Goal: Transaction & Acquisition: Purchase product/service

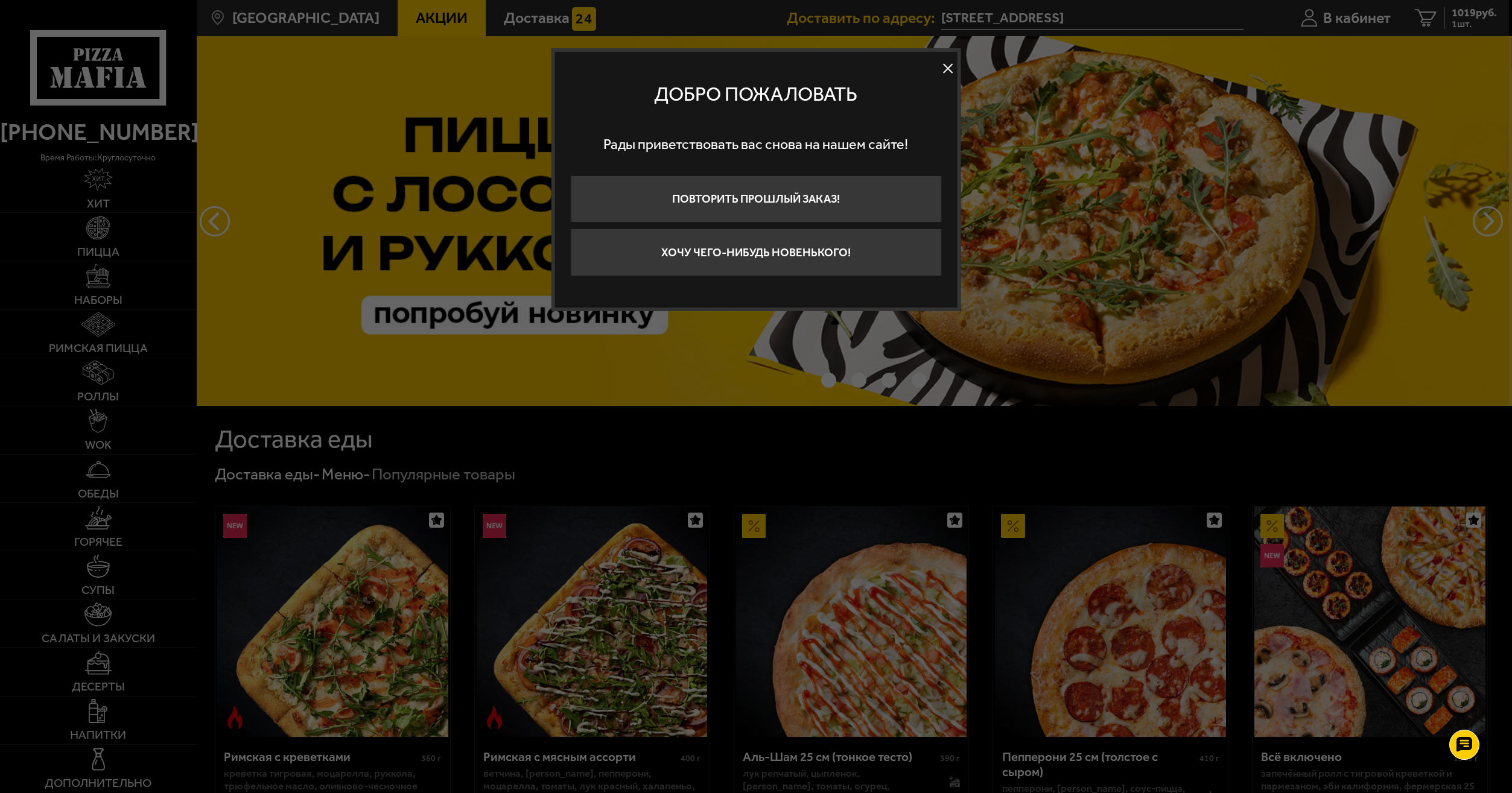
click at [944, 72] on button at bounding box center [947, 69] width 18 height 18
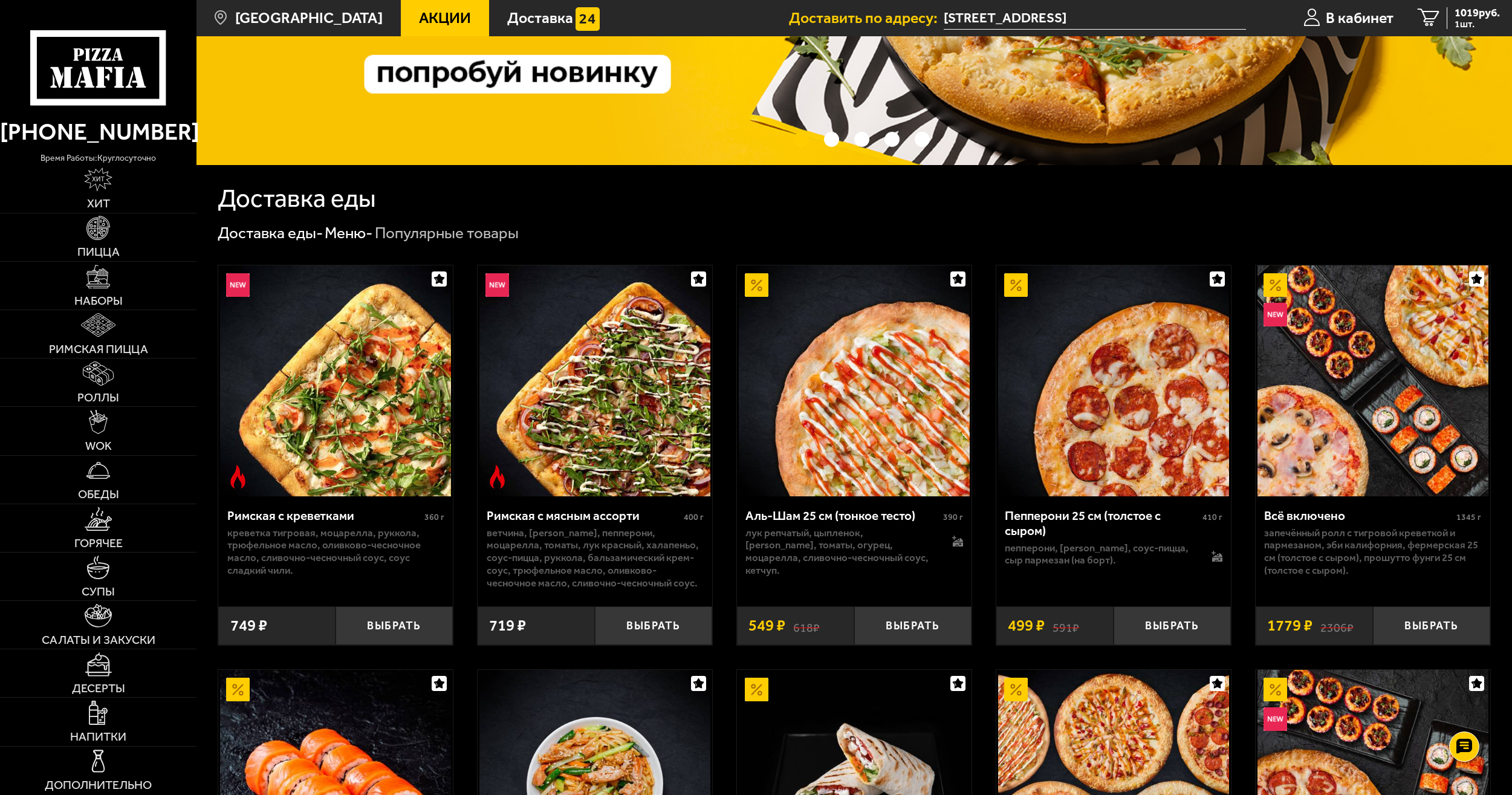
scroll to position [242, 0]
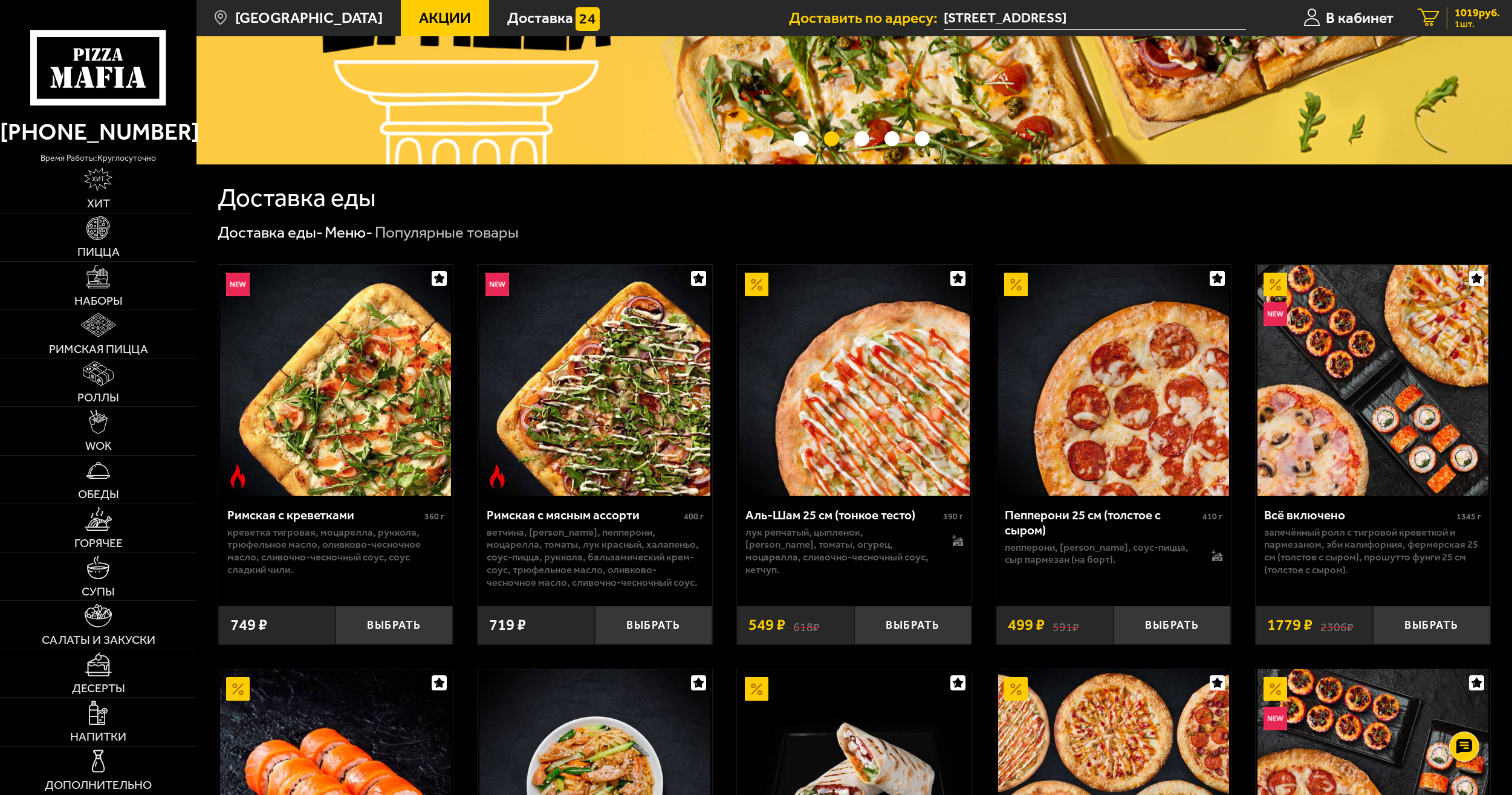
click at [1466, 12] on span "1019 руб." at bounding box center [1477, 13] width 46 height 11
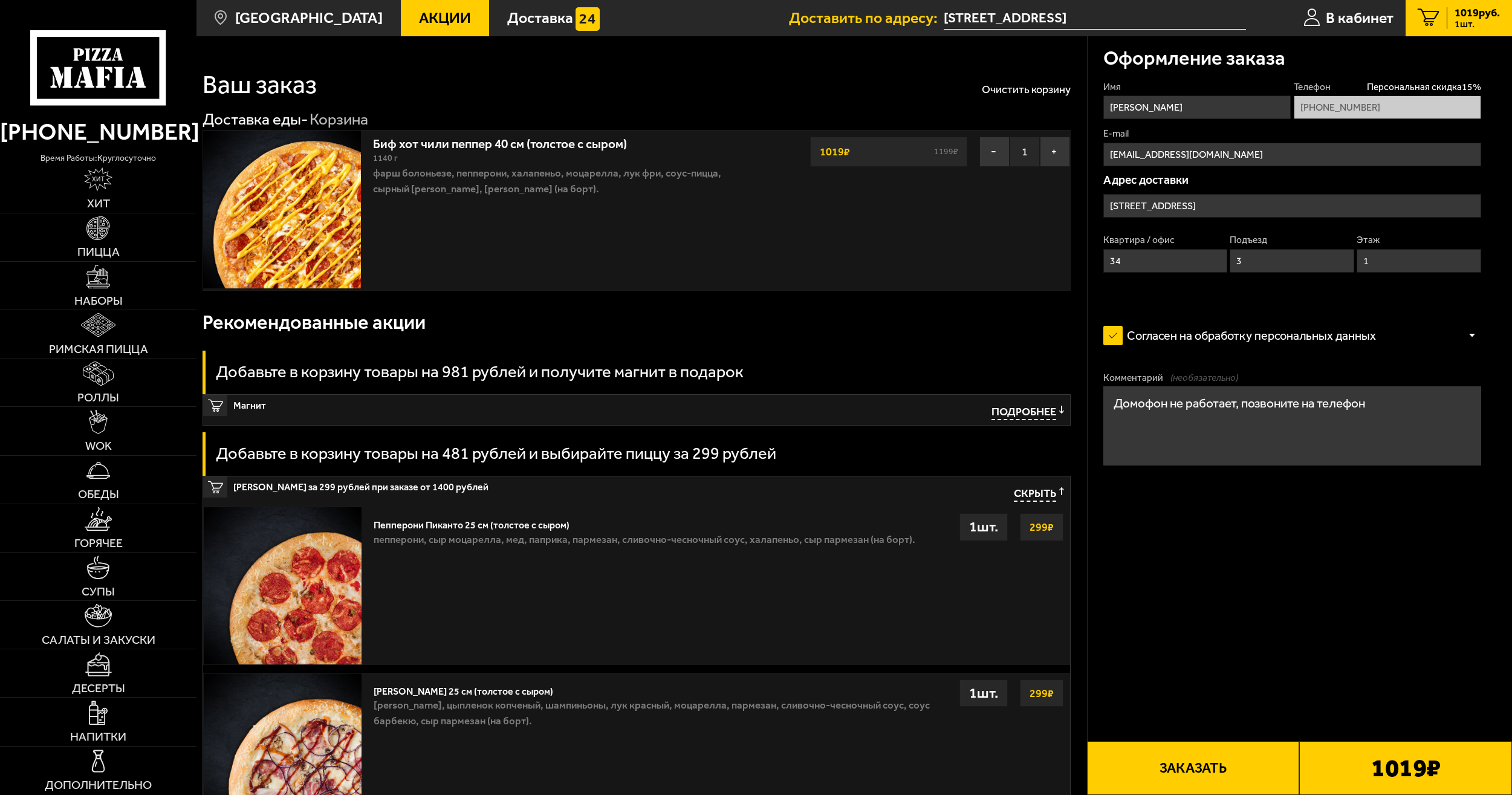
click at [1186, 767] on button "Заказать" at bounding box center [1193, 768] width 213 height 54
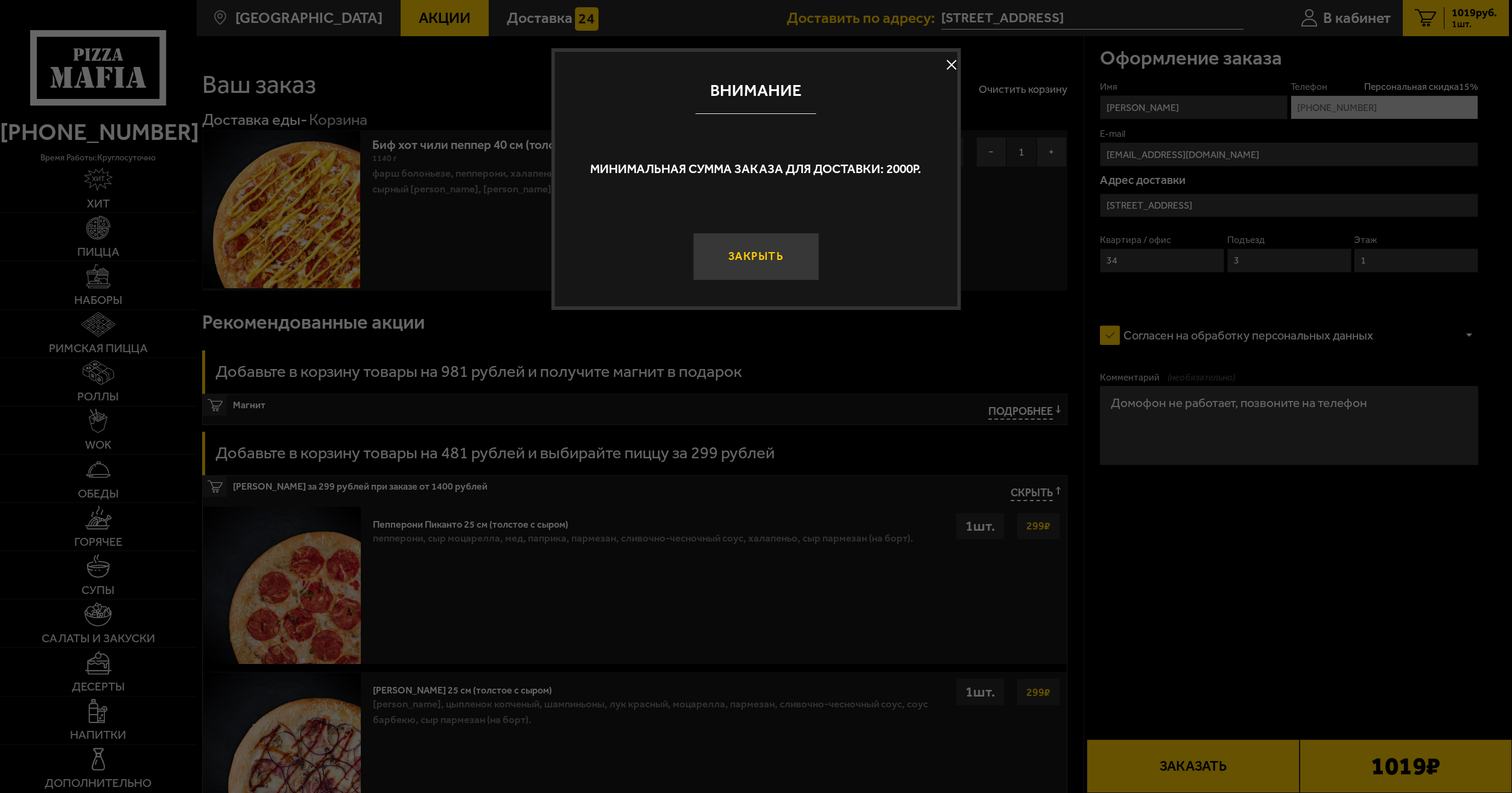
click at [771, 263] on button "Закрыть" at bounding box center [756, 256] width 126 height 47
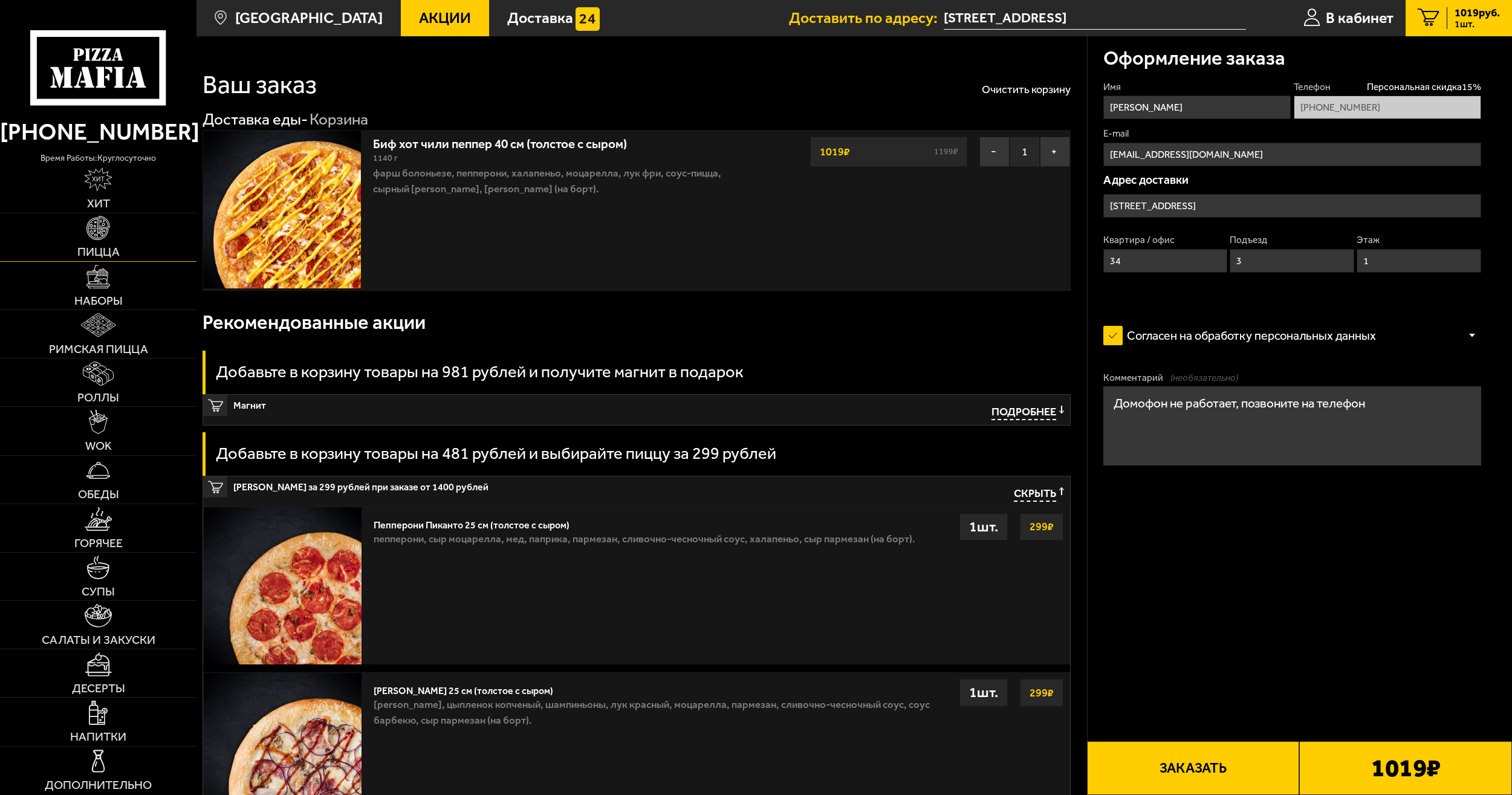
click at [100, 226] on img at bounding box center [98, 228] width 24 height 24
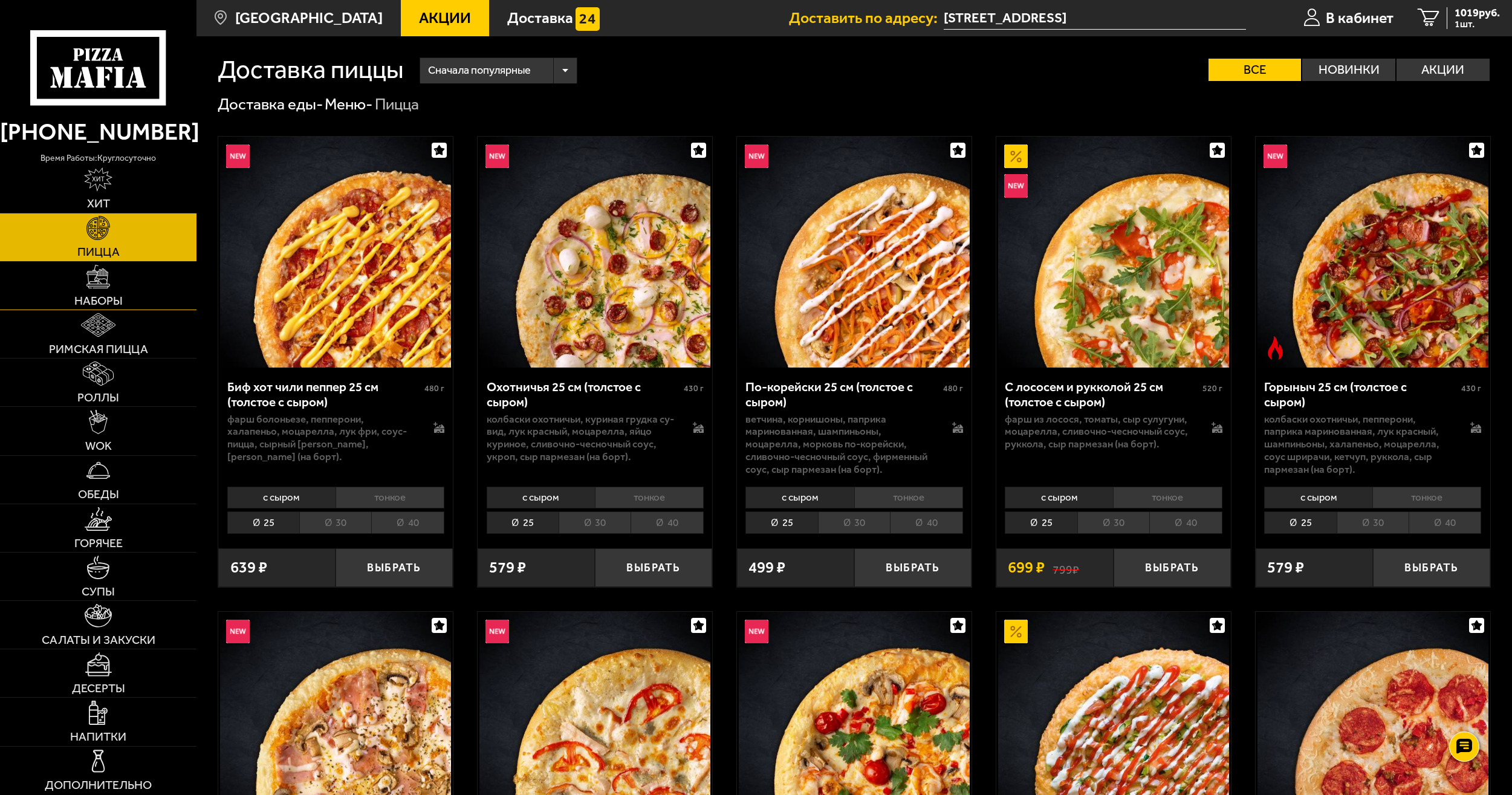
click at [99, 285] on img at bounding box center [98, 277] width 24 height 24
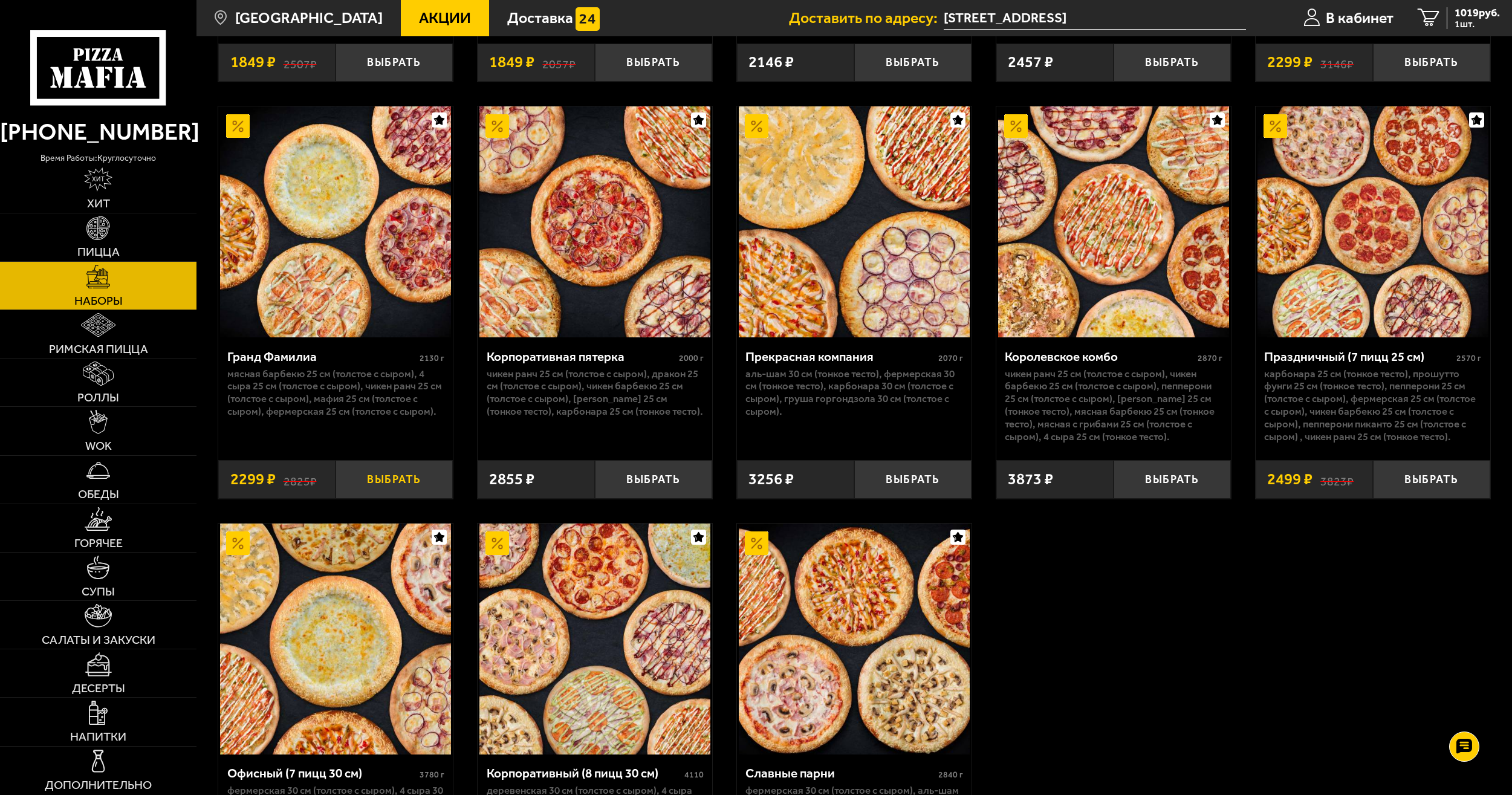
scroll to position [2056, 0]
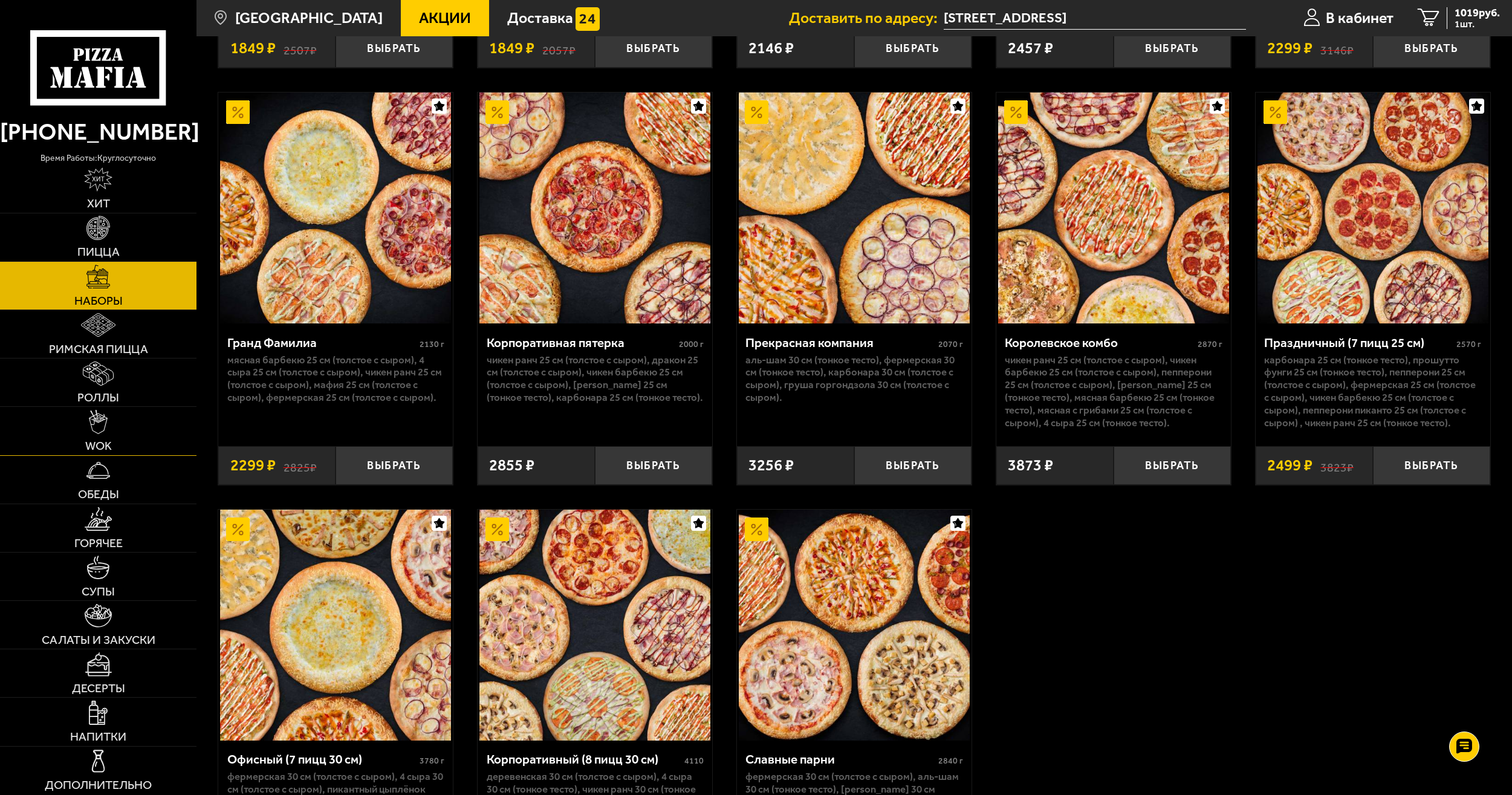
click at [95, 424] on img at bounding box center [98, 422] width 19 height 24
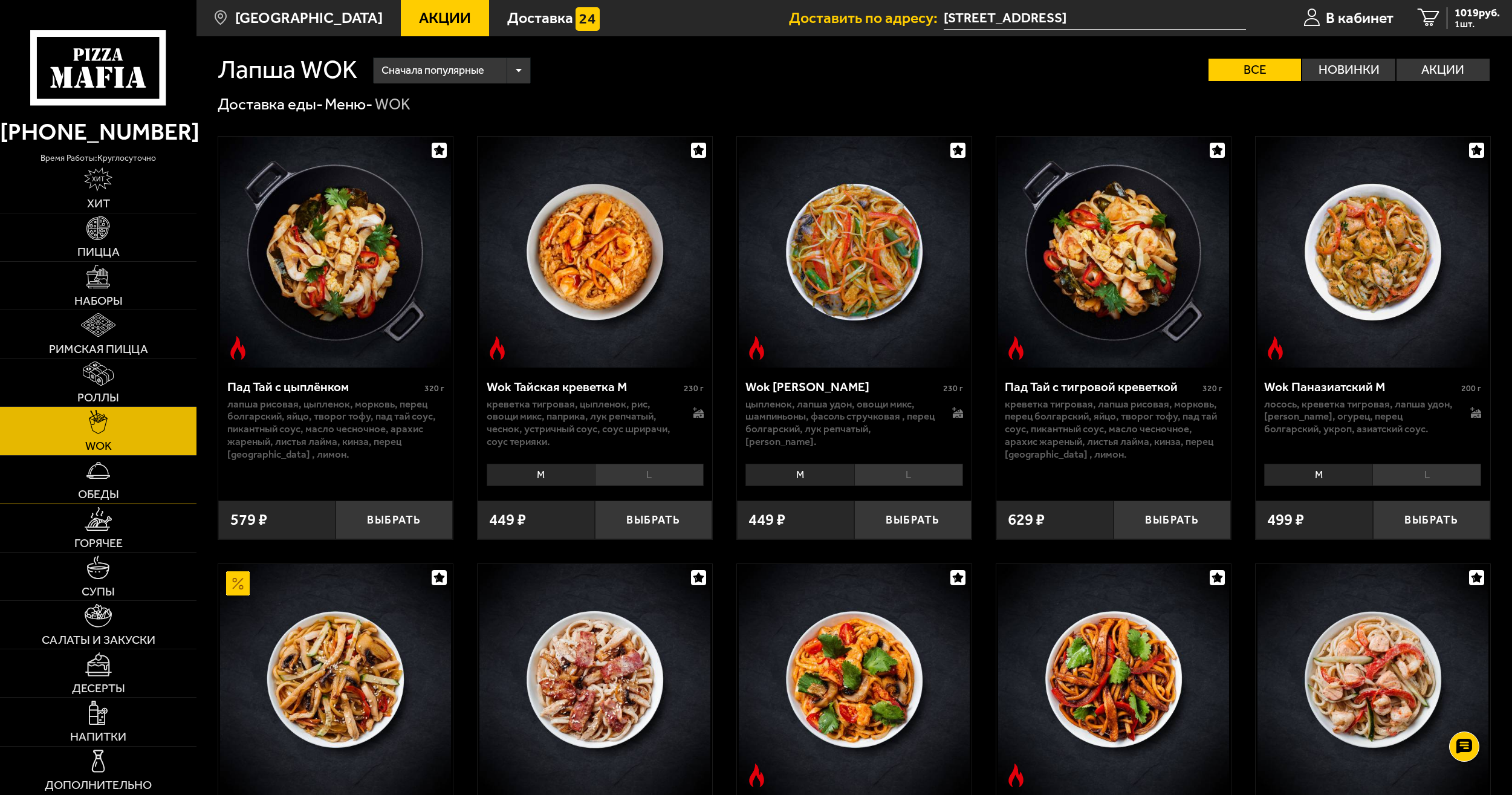
click at [106, 482] on img at bounding box center [98, 470] width 24 height 24
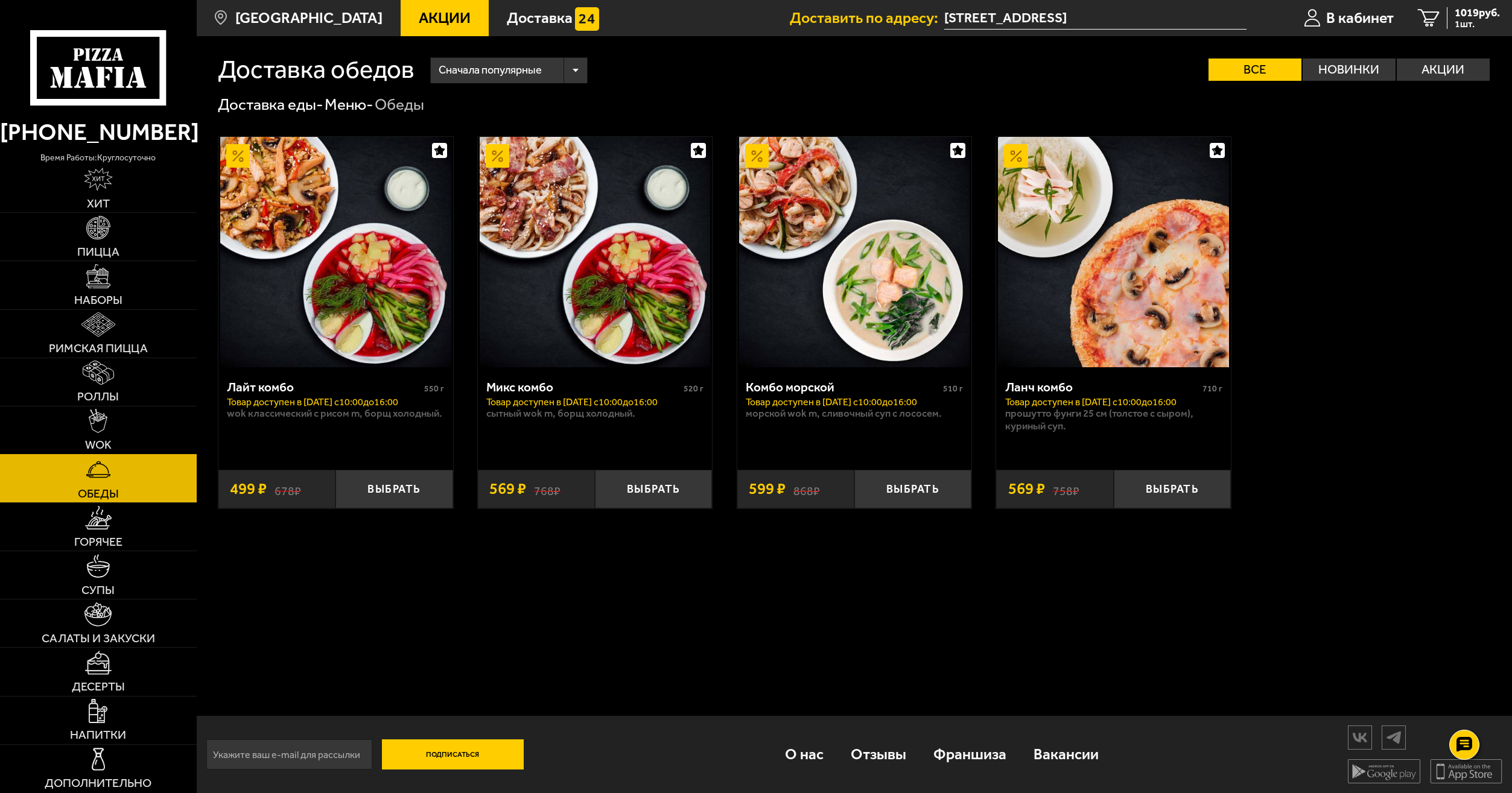
click at [135, 432] on link "WOK" at bounding box center [98, 430] width 197 height 47
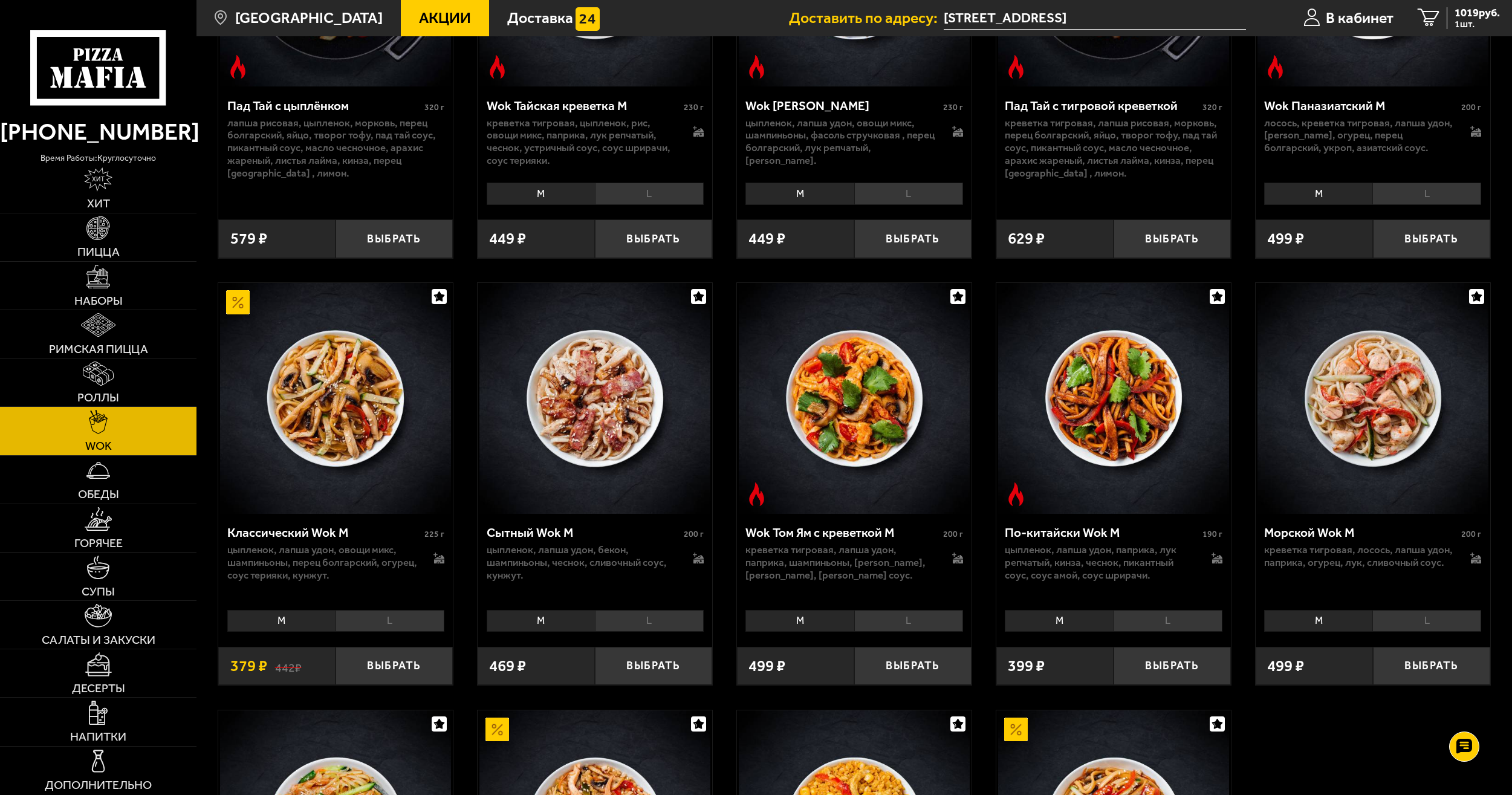
scroll to position [302, 0]
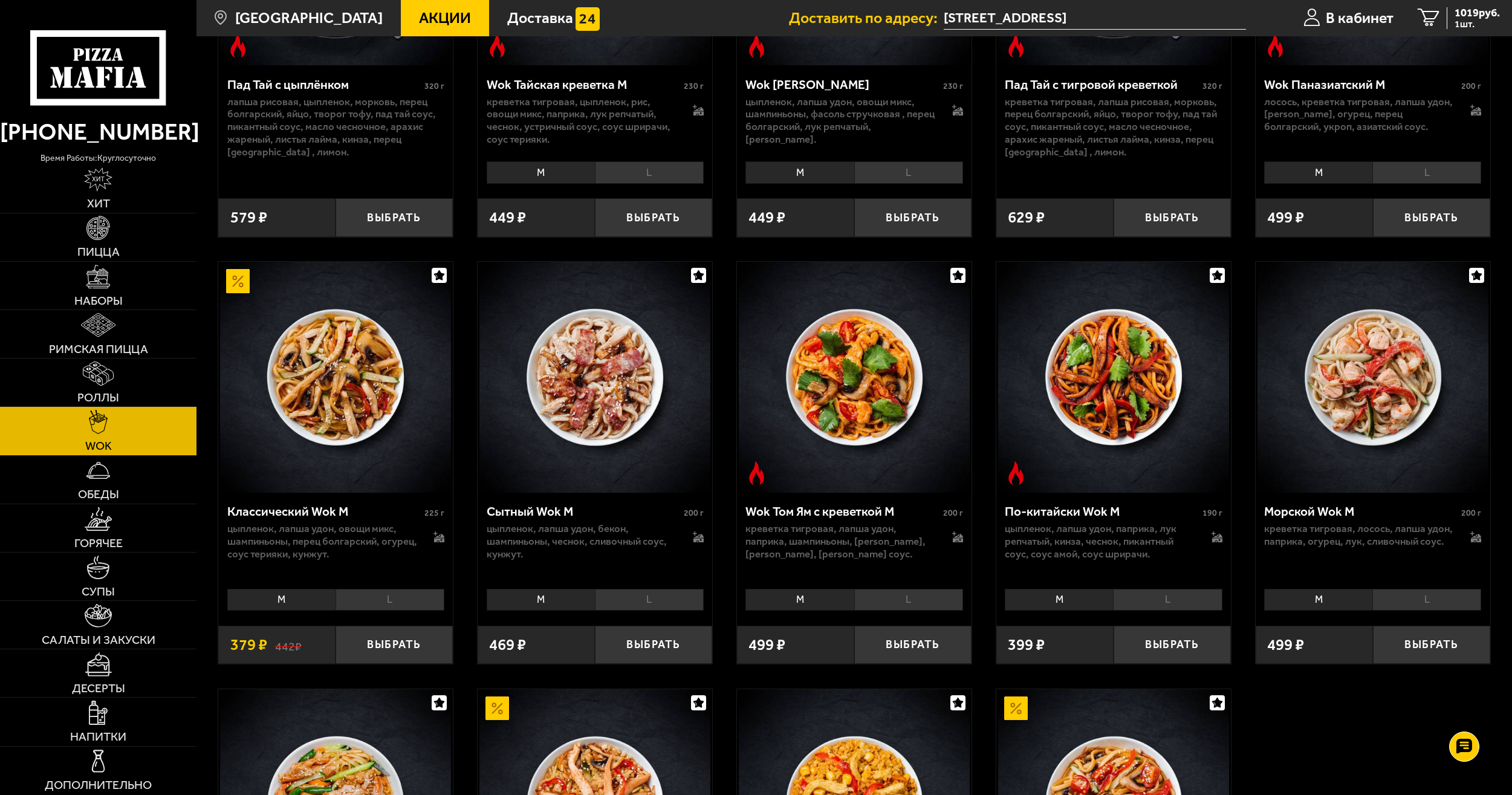
click at [635, 592] on li "L" at bounding box center [649, 600] width 109 height 22
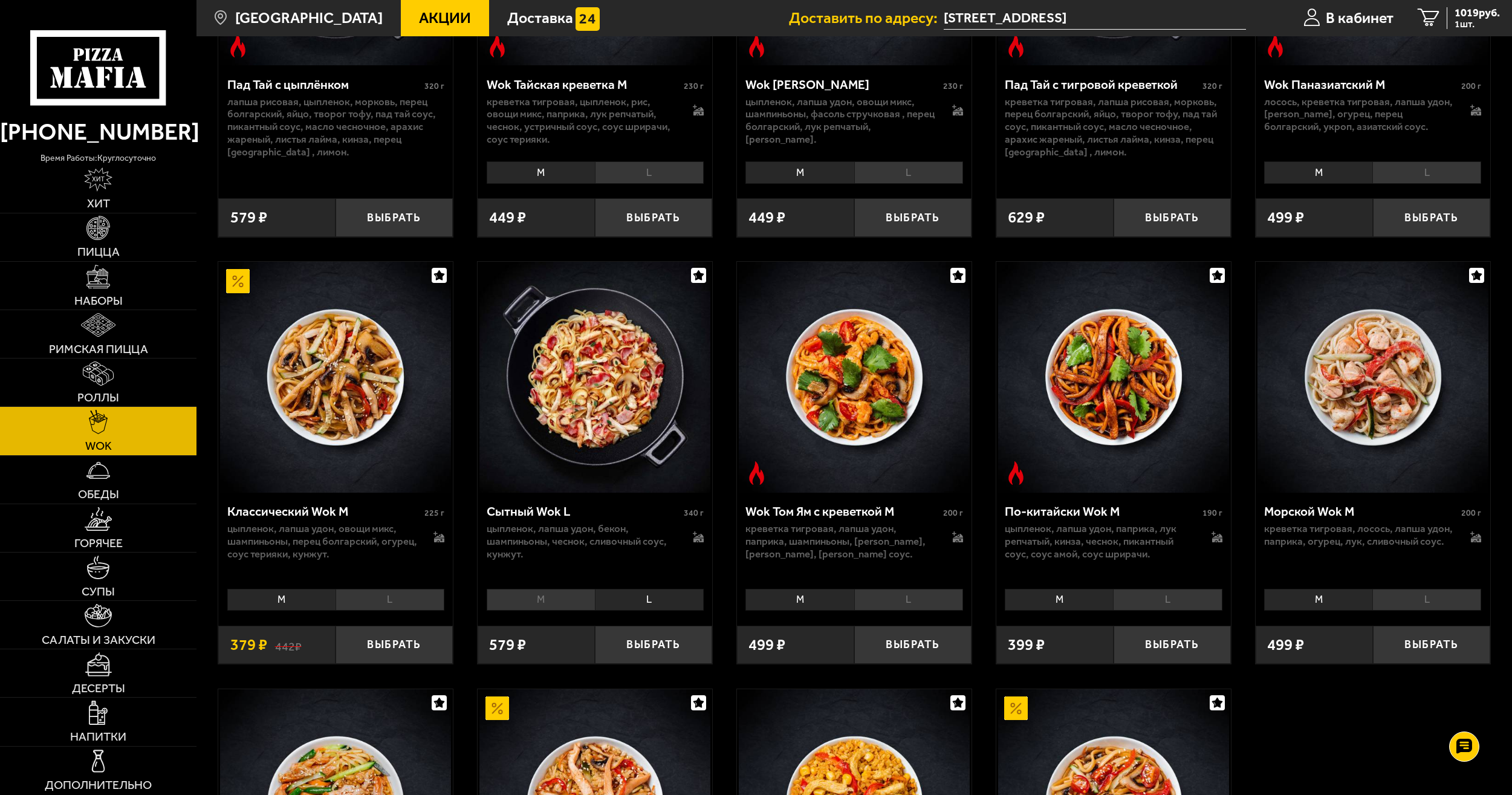
click at [584, 607] on li "M" at bounding box center [540, 600] width 108 height 22
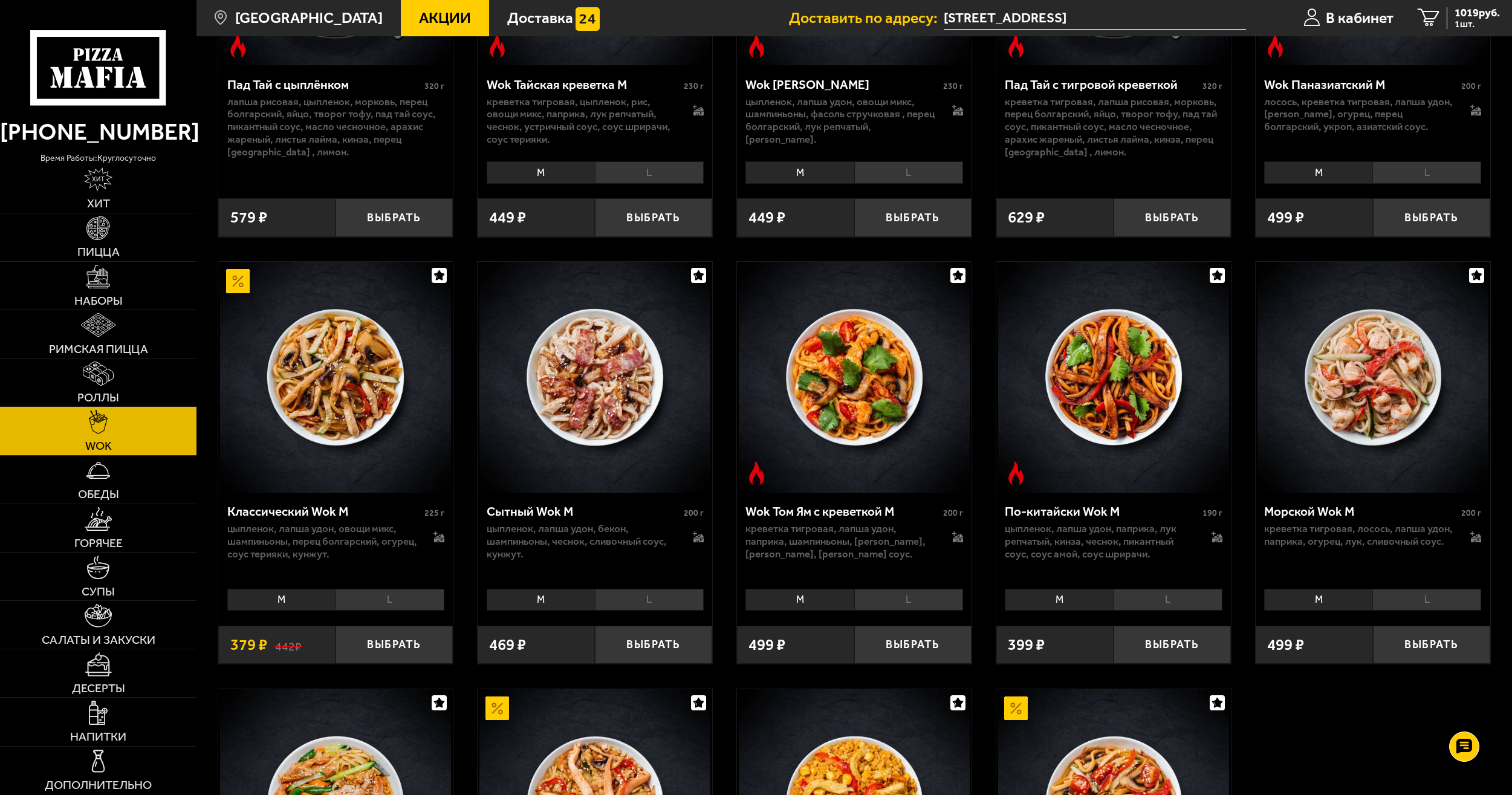
click at [616, 592] on li "L" at bounding box center [649, 600] width 109 height 22
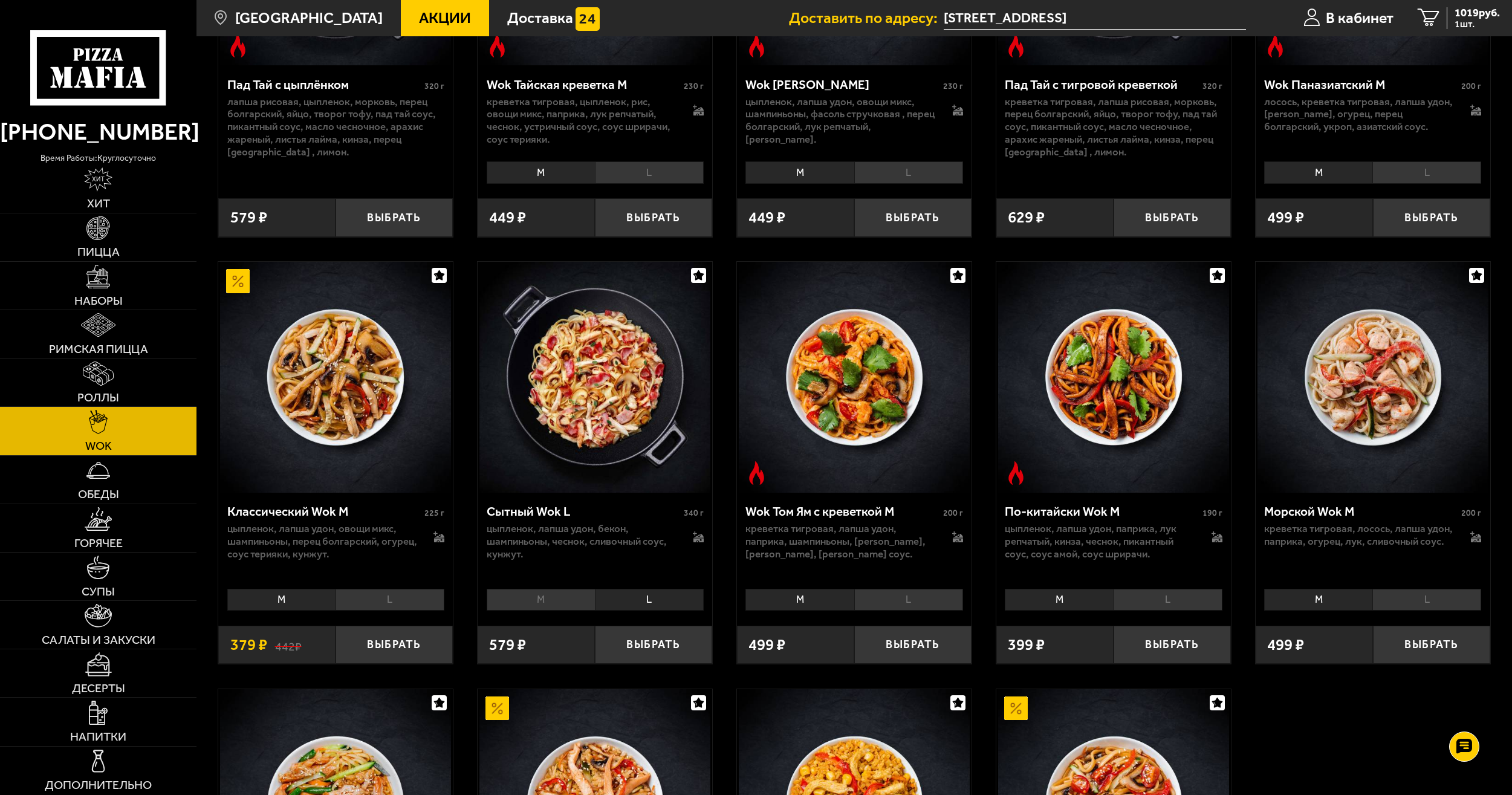
click at [582, 603] on li "M" at bounding box center [540, 600] width 108 height 22
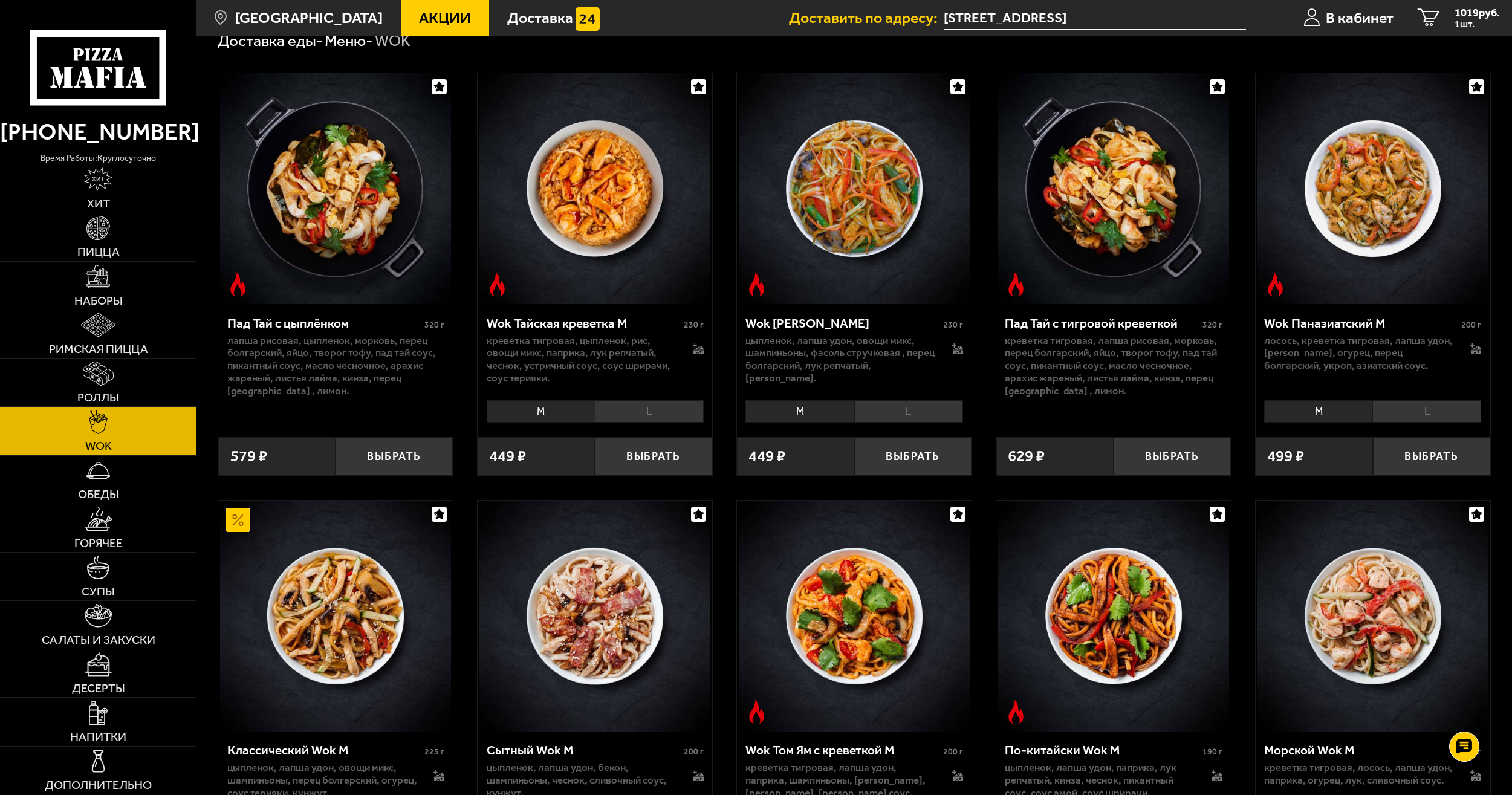
scroll to position [61, 0]
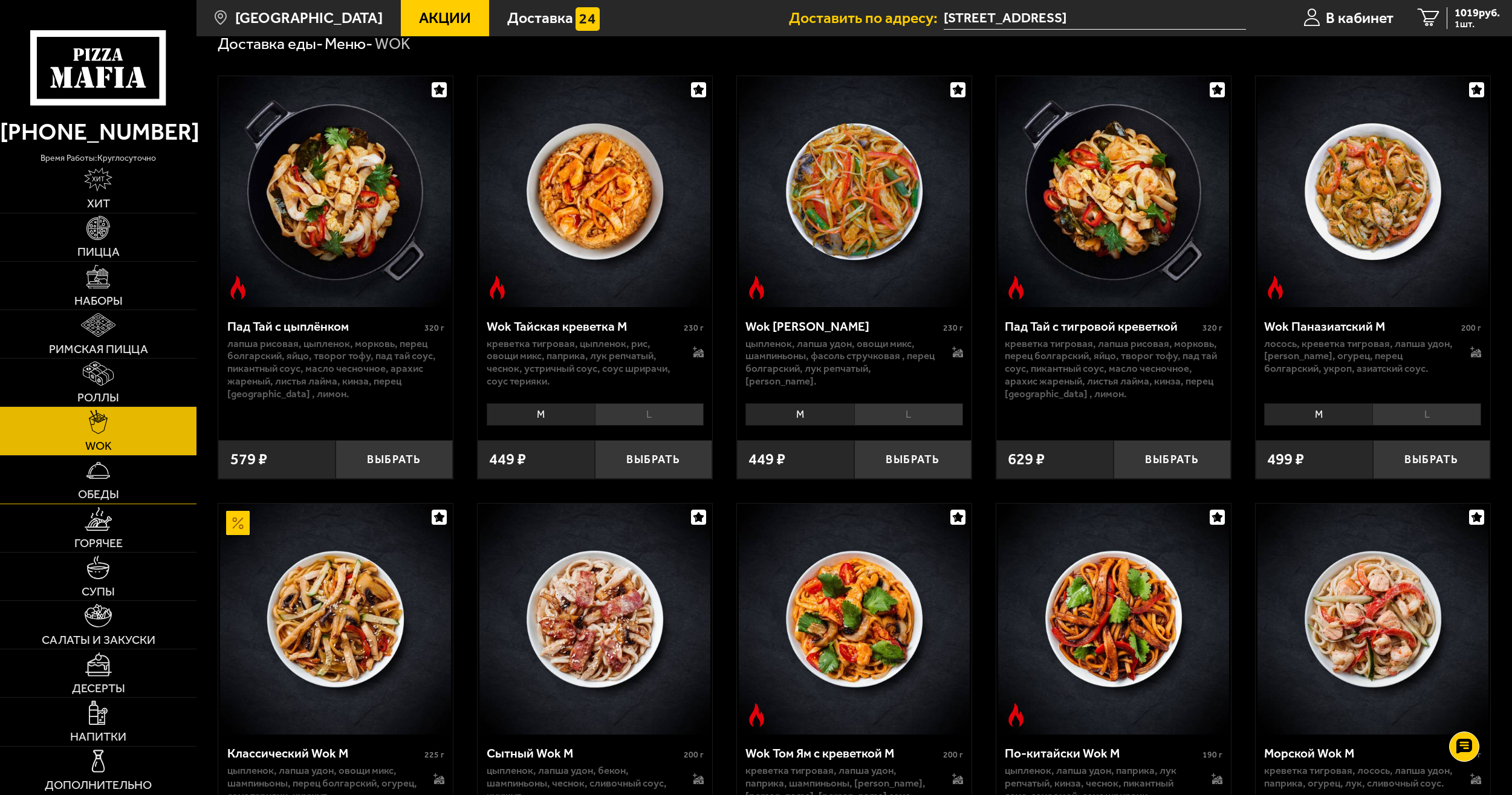
click at [152, 496] on link "Обеды" at bounding box center [98, 480] width 197 height 48
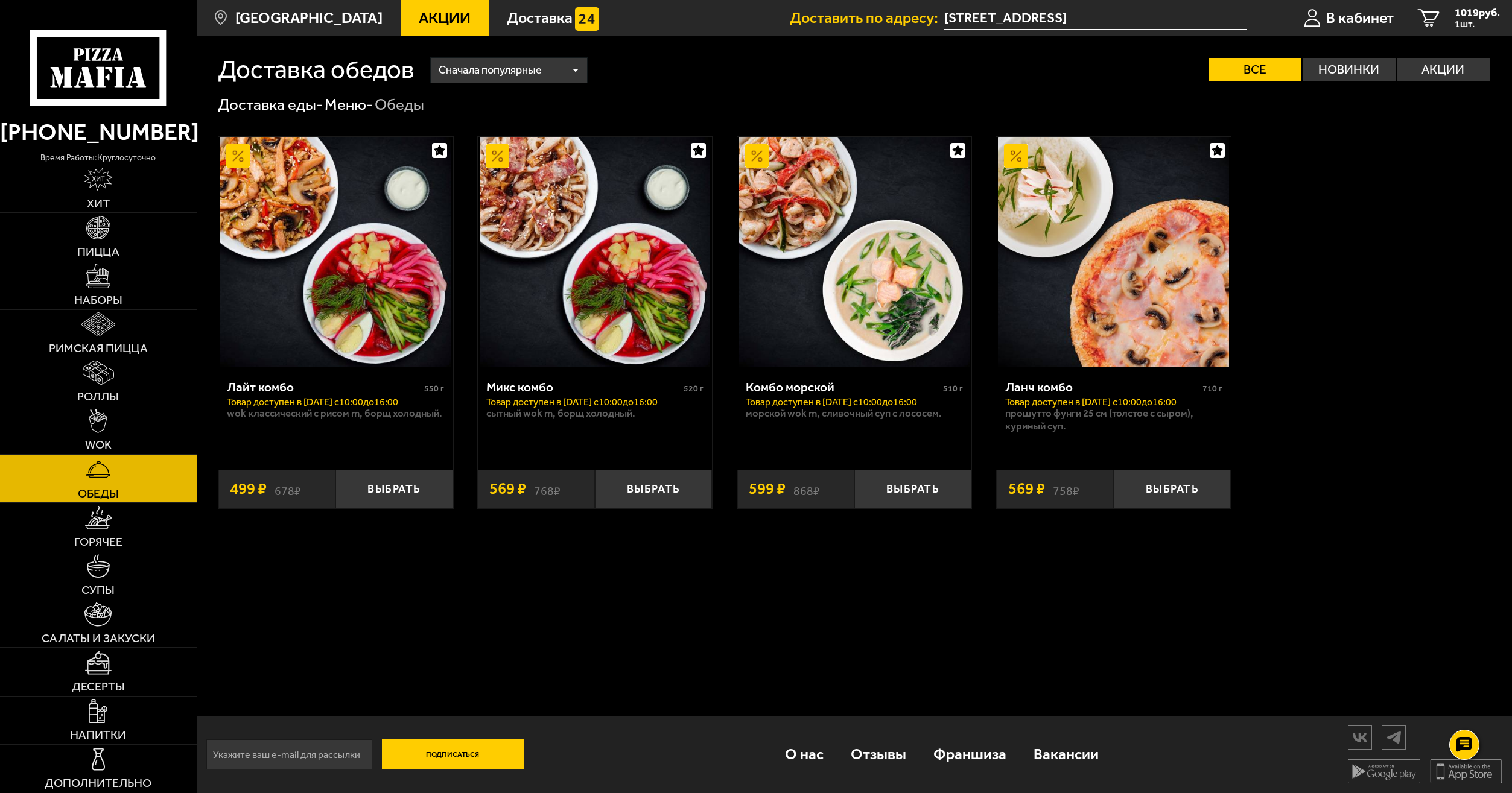
click at [114, 548] on span "Горячее" at bounding box center [98, 542] width 48 height 12
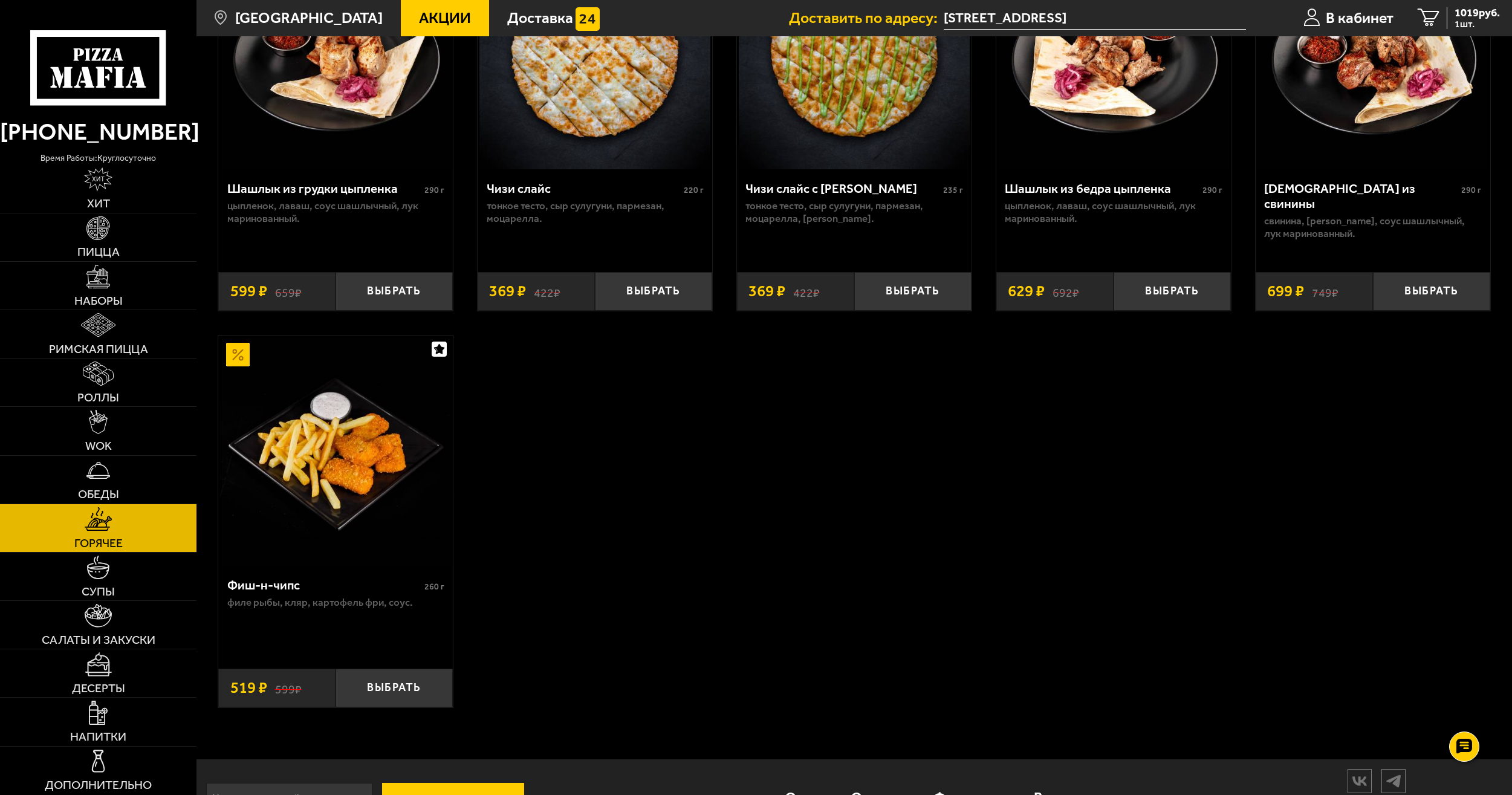
scroll to position [1126, 0]
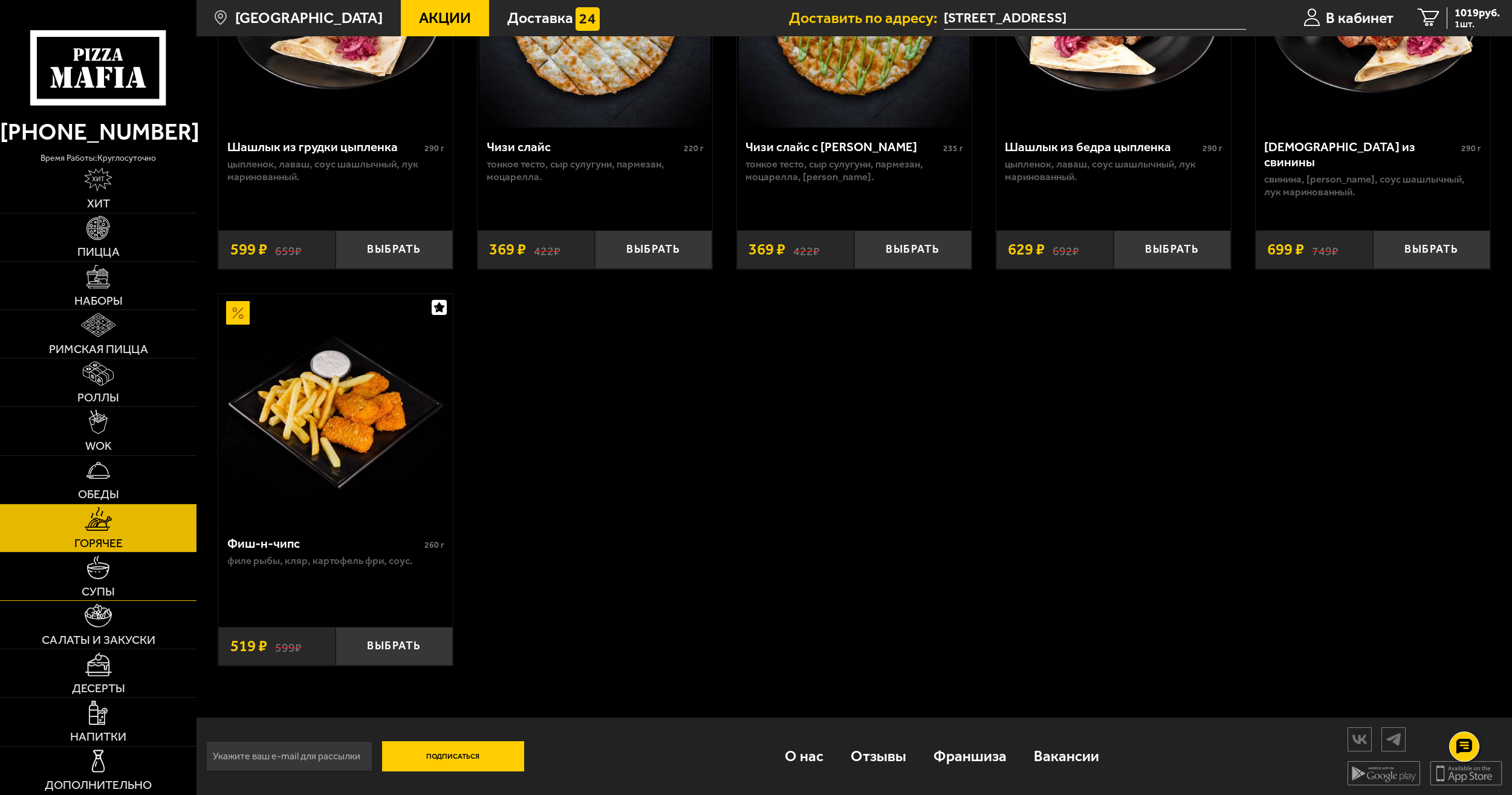
click at [129, 600] on link "Супы" at bounding box center [98, 576] width 197 height 48
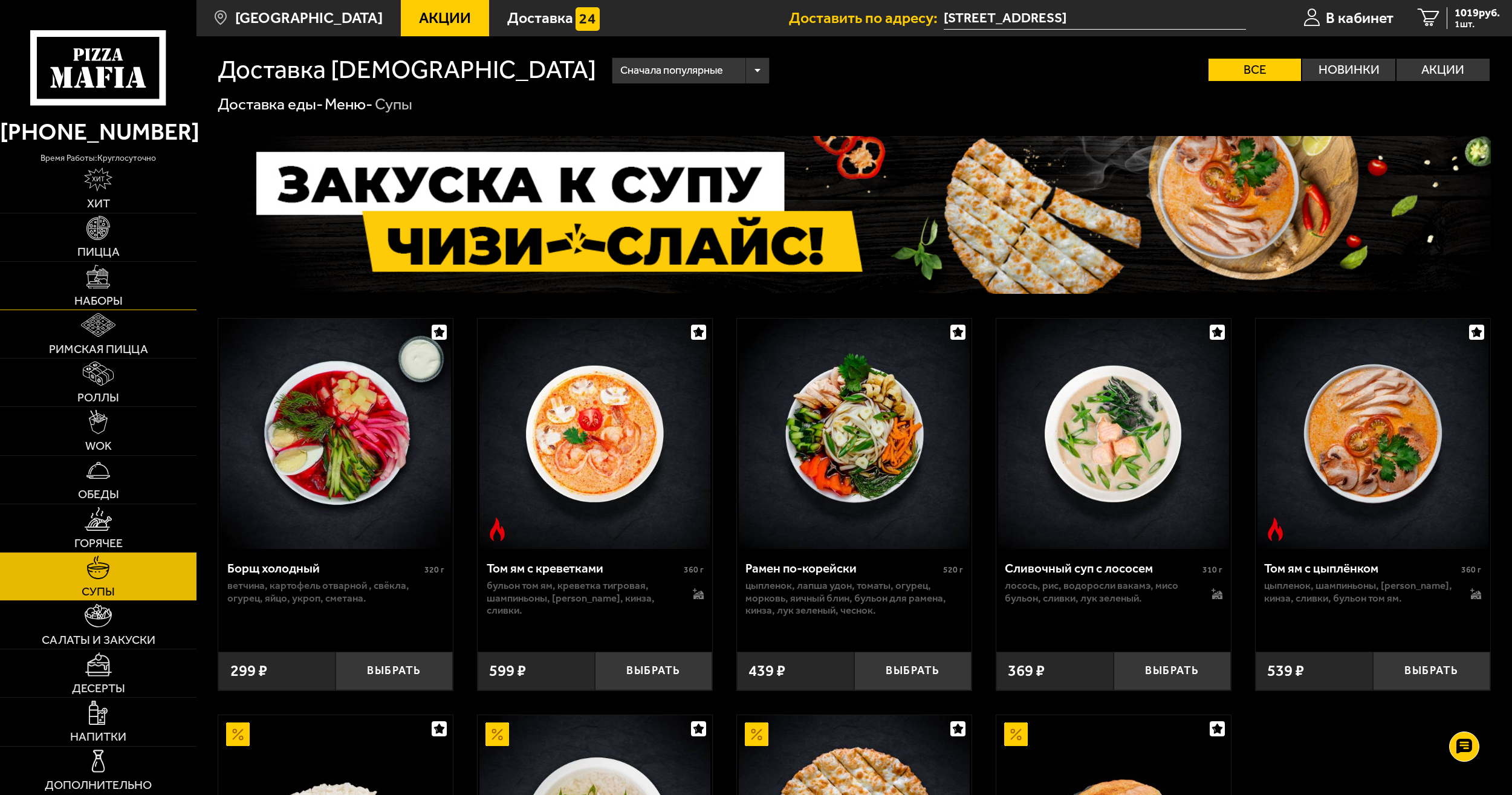
click at [115, 303] on span "Наборы" at bounding box center [99, 302] width 48 height 12
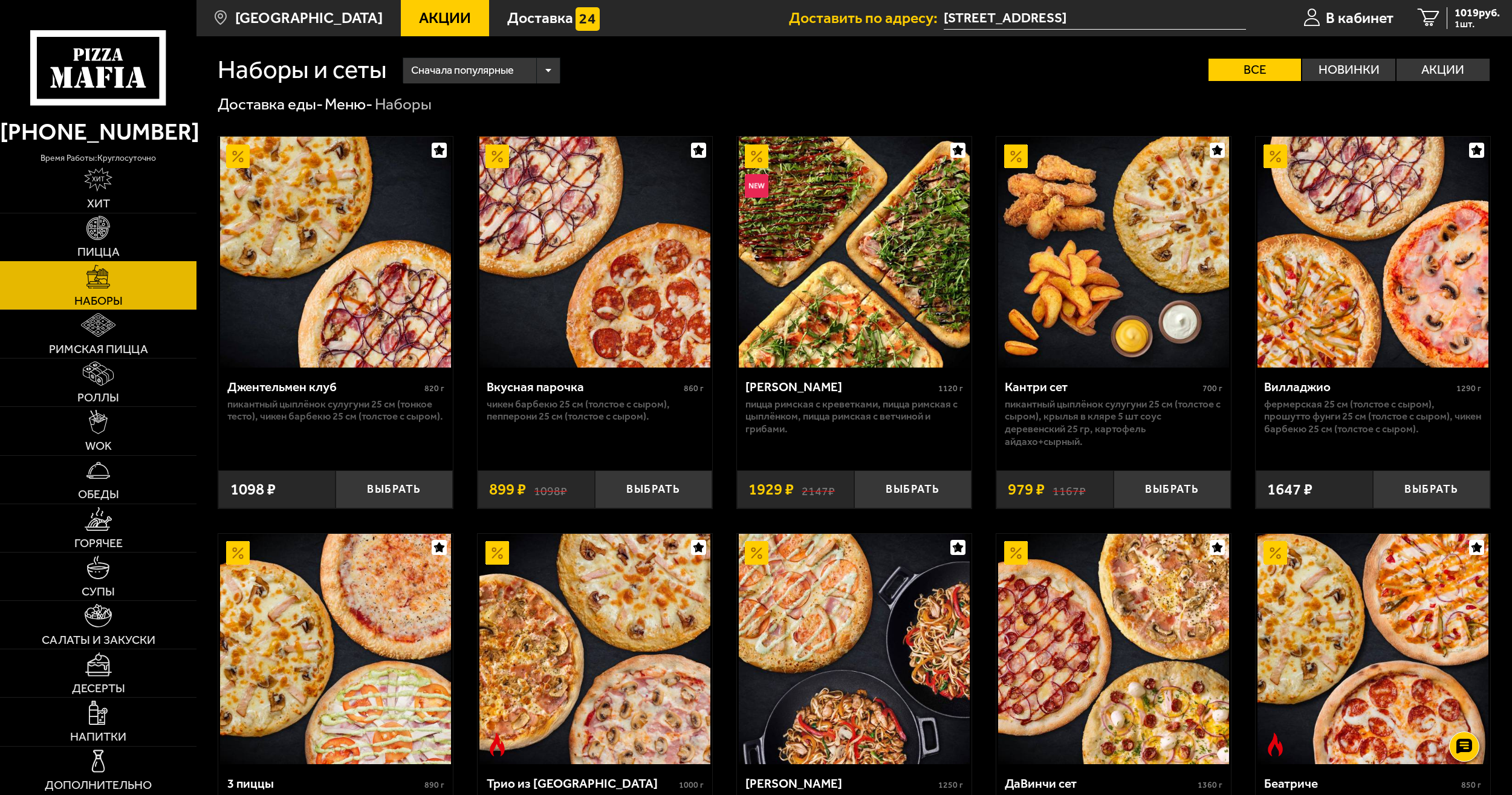
click at [119, 236] on link "Пицца" at bounding box center [98, 237] width 197 height 48
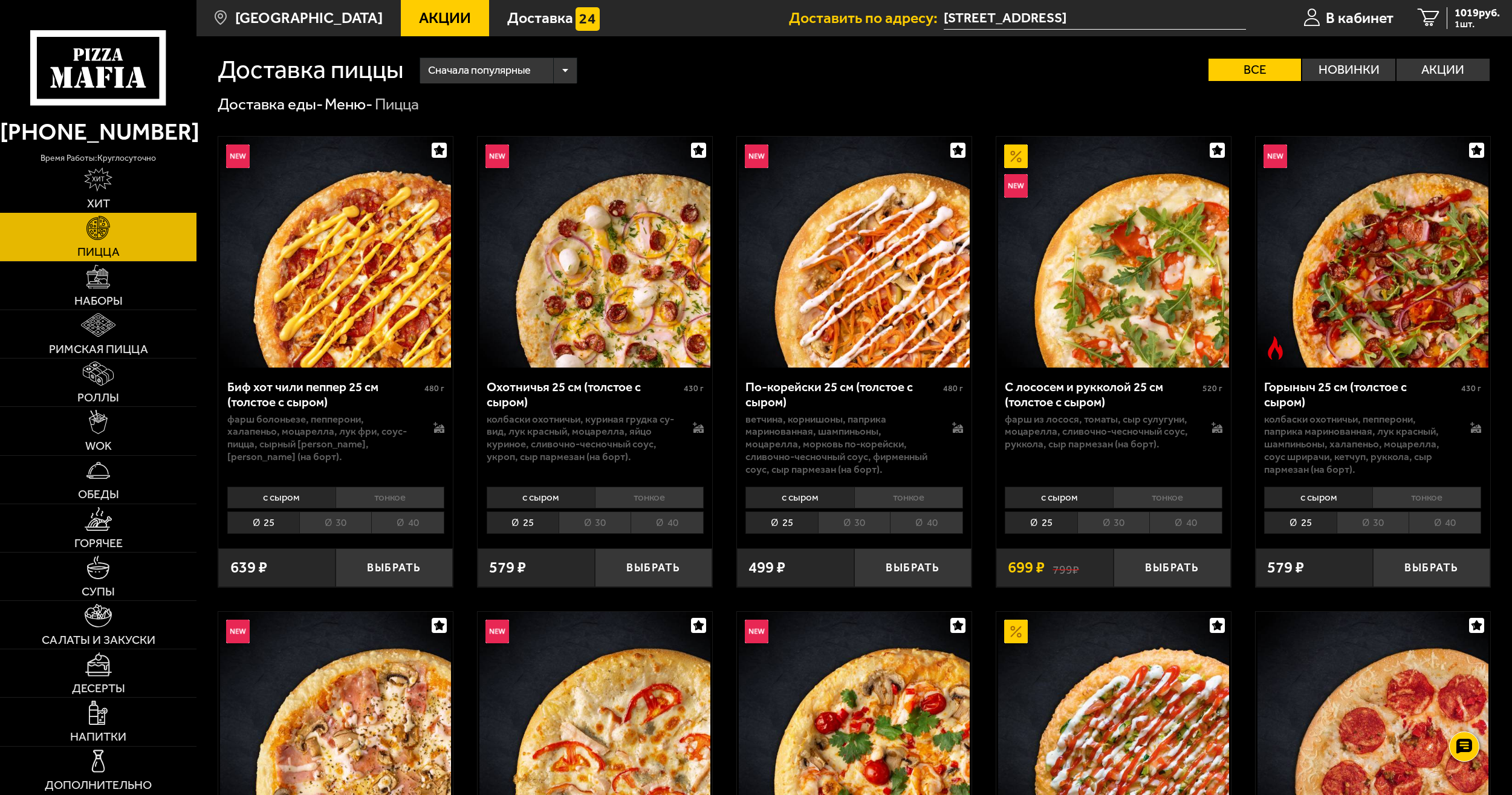
click at [119, 190] on link "Хит" at bounding box center [98, 188] width 197 height 48
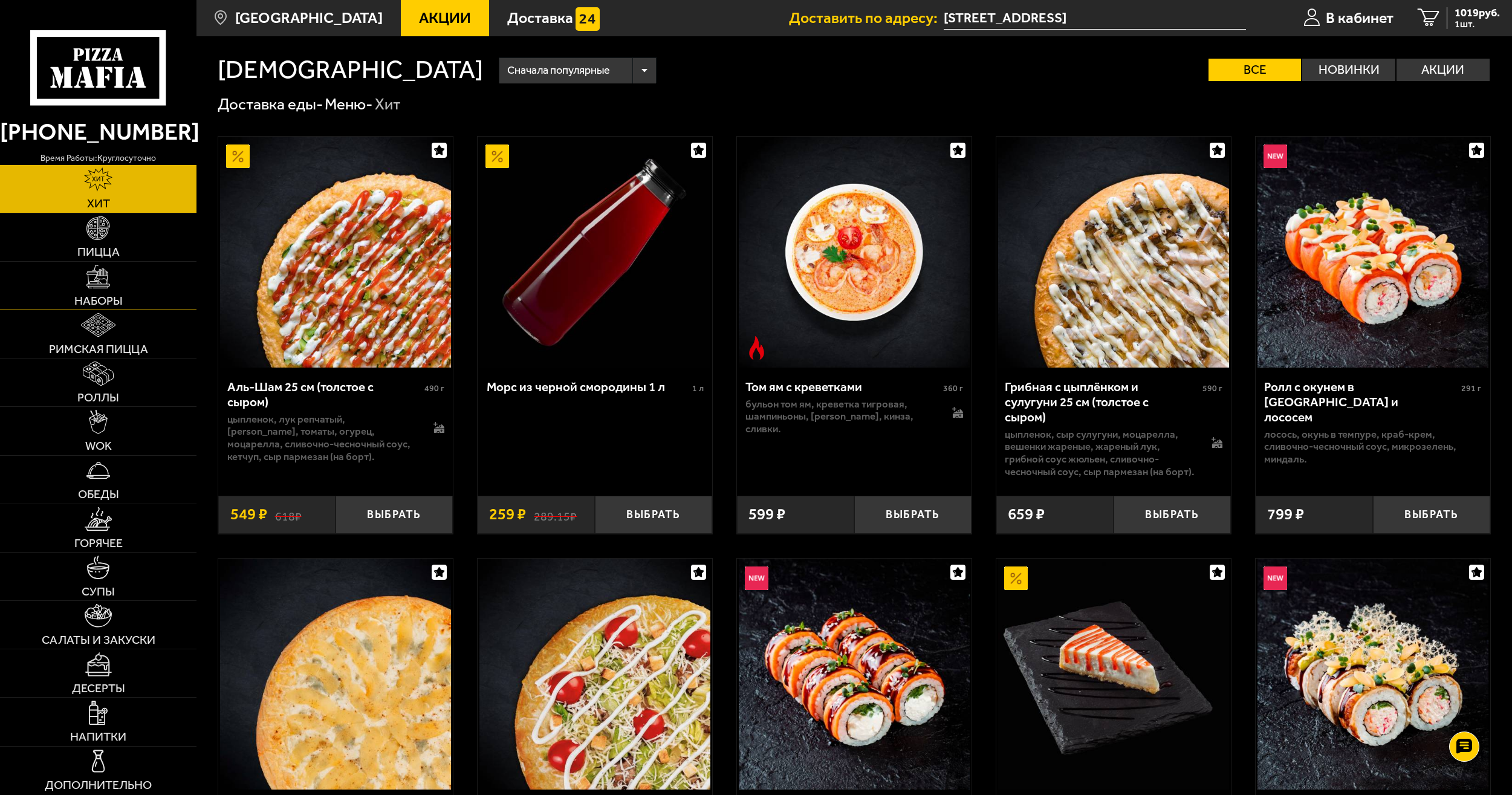
click at [112, 266] on link "Наборы" at bounding box center [98, 285] width 197 height 48
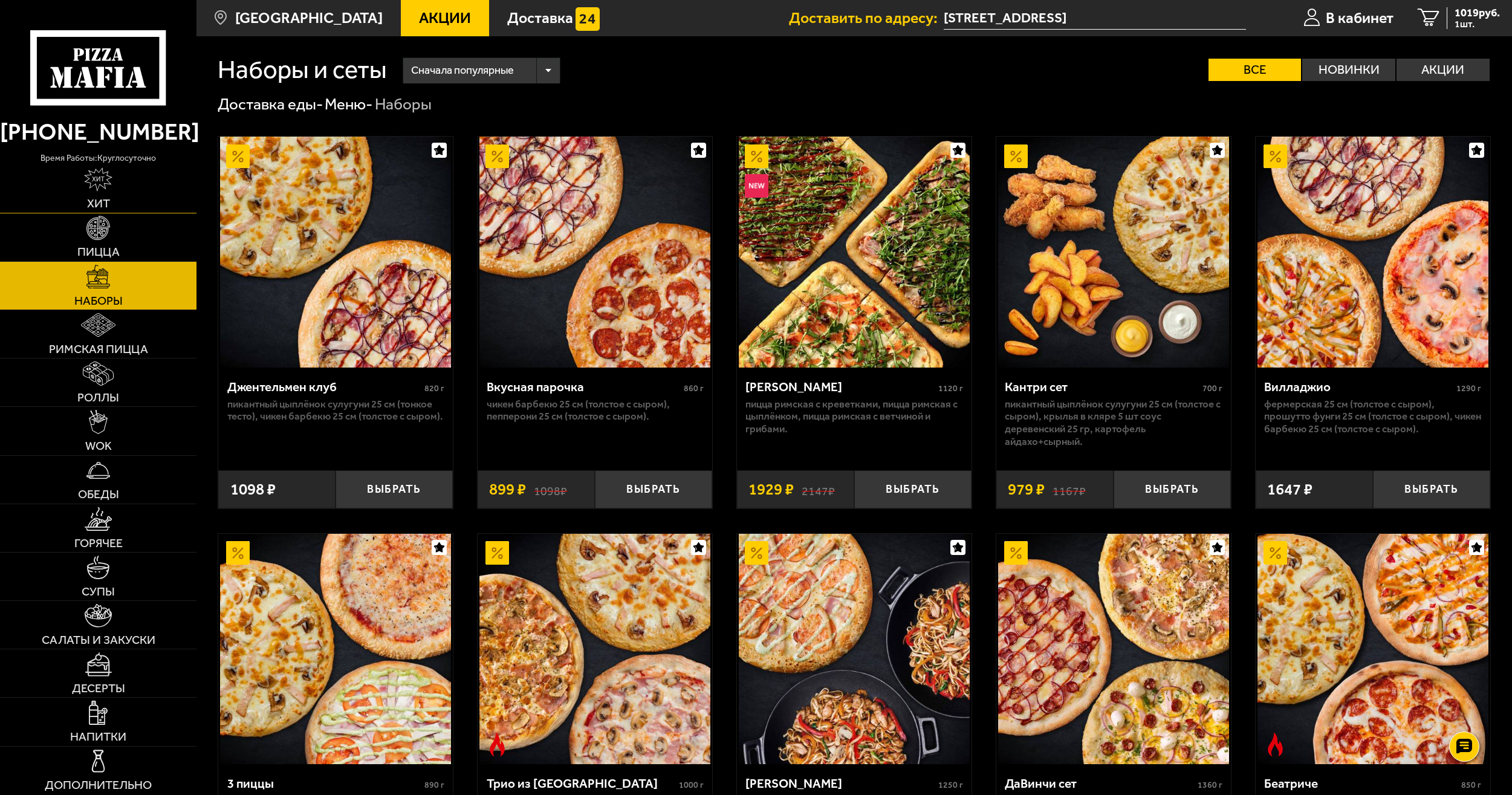
click at [145, 211] on link "Хит" at bounding box center [98, 188] width 197 height 48
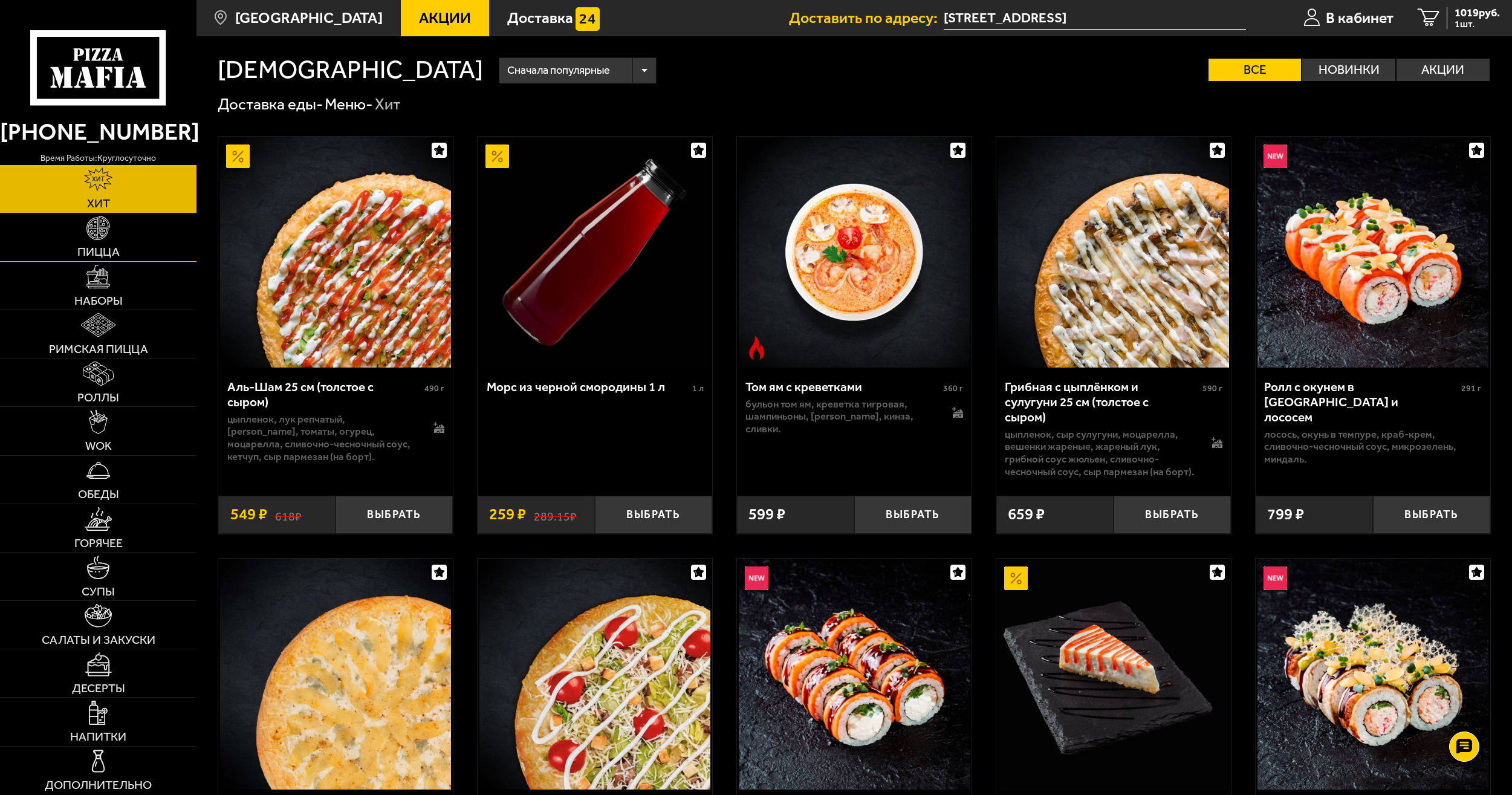
click at [122, 233] on link "Пицца" at bounding box center [98, 237] width 197 height 48
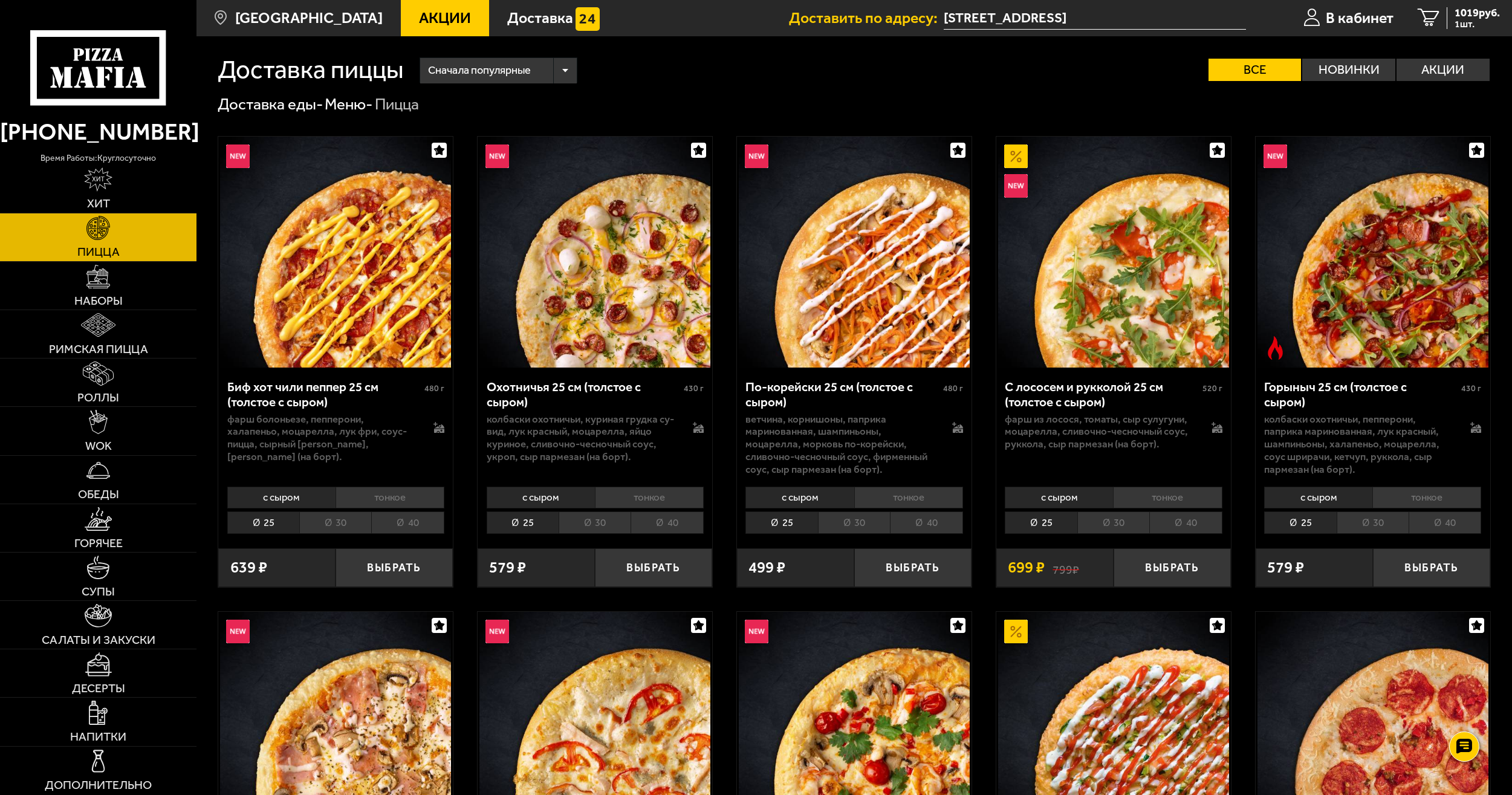
click at [671, 528] on li "40" at bounding box center [667, 522] width 72 height 22
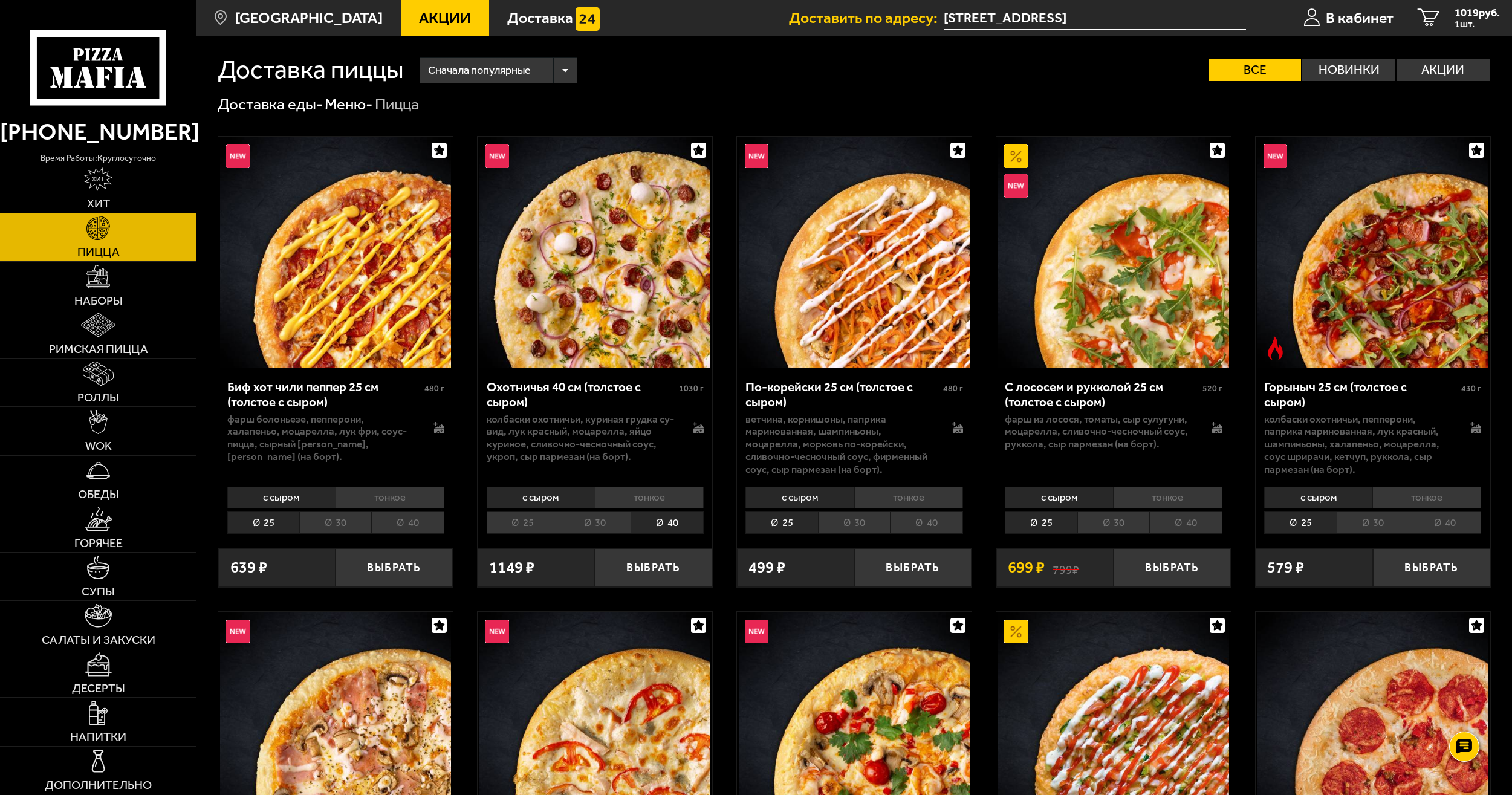
click at [679, 497] on li "тонкое" at bounding box center [649, 498] width 109 height 22
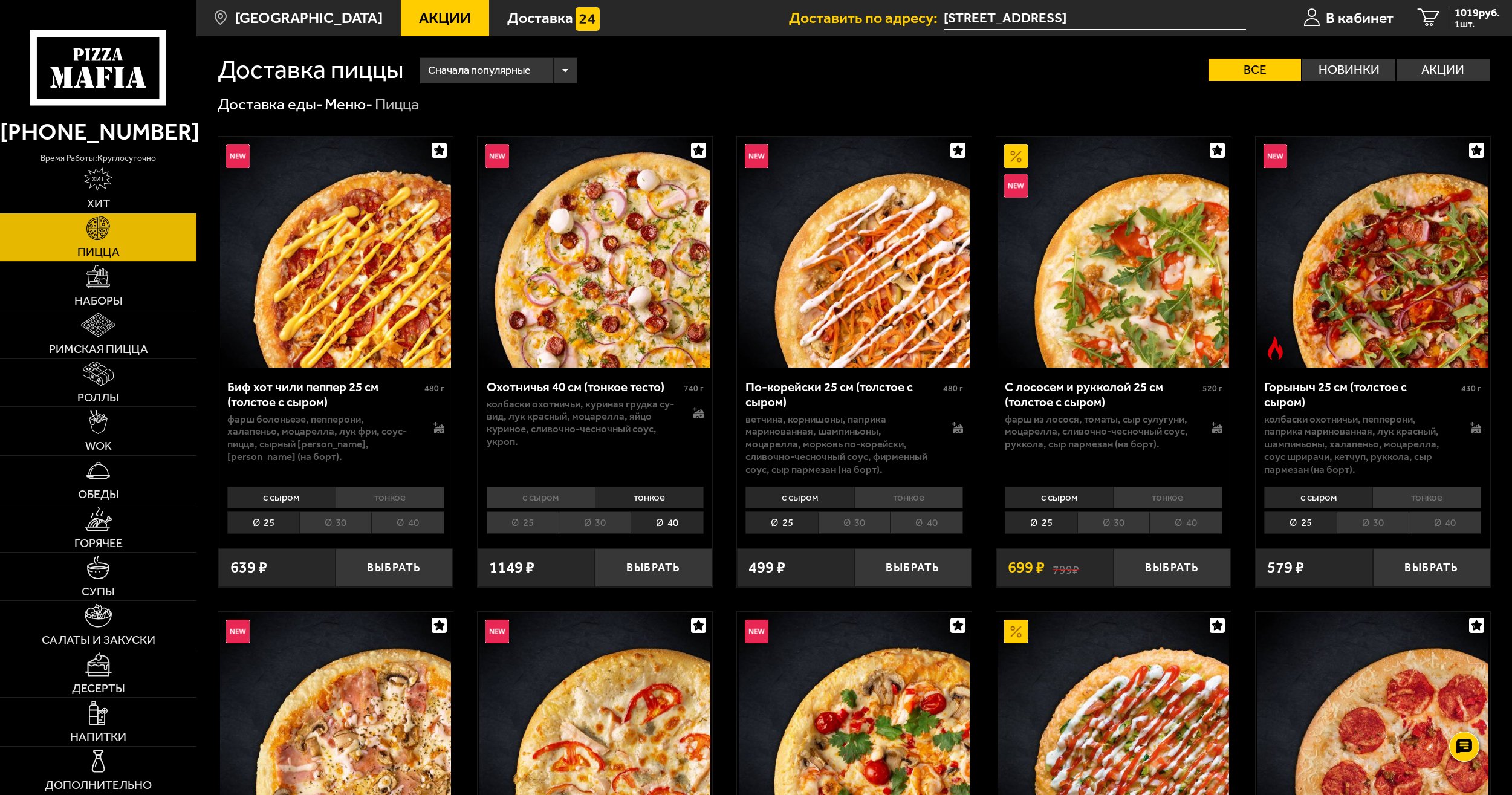
click at [546, 491] on li "с сыром" at bounding box center [540, 498] width 108 height 22
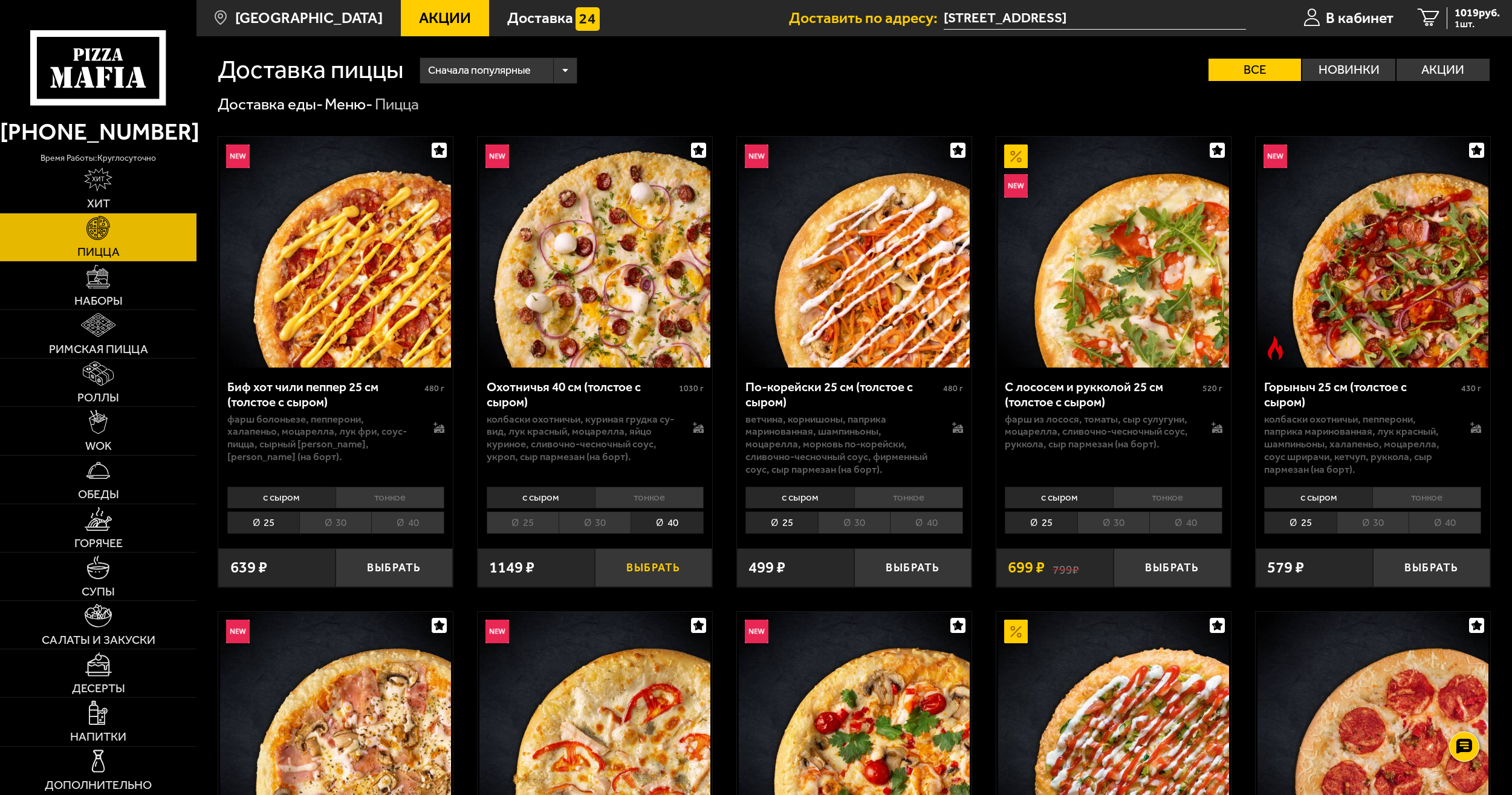
click at [682, 576] on button "Выбрать" at bounding box center [654, 568] width 117 height 39
click at [1477, 26] on span "2 шт." at bounding box center [1477, 24] width 46 height 10
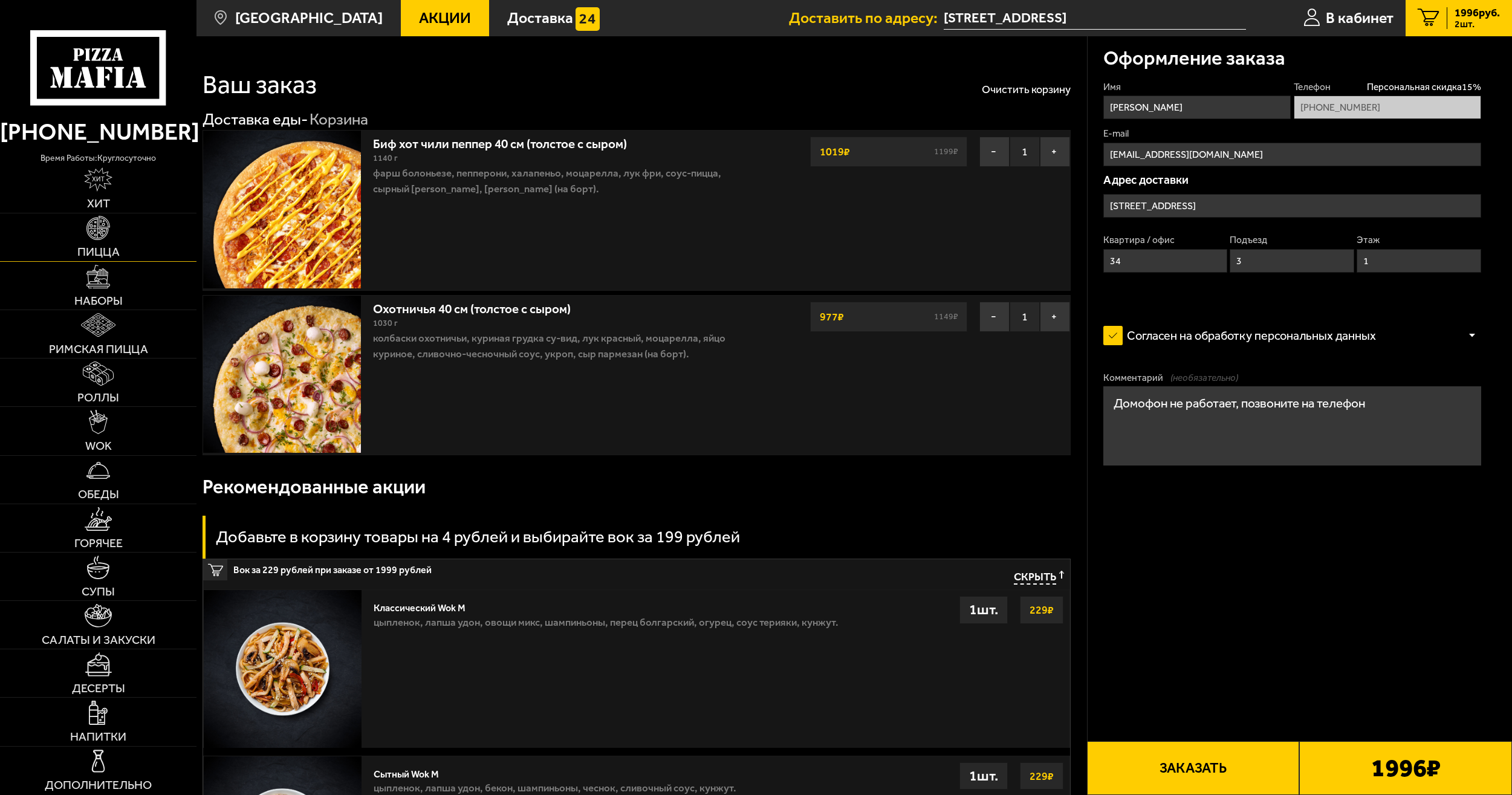
click at [68, 232] on link "Пицца" at bounding box center [98, 237] width 197 height 48
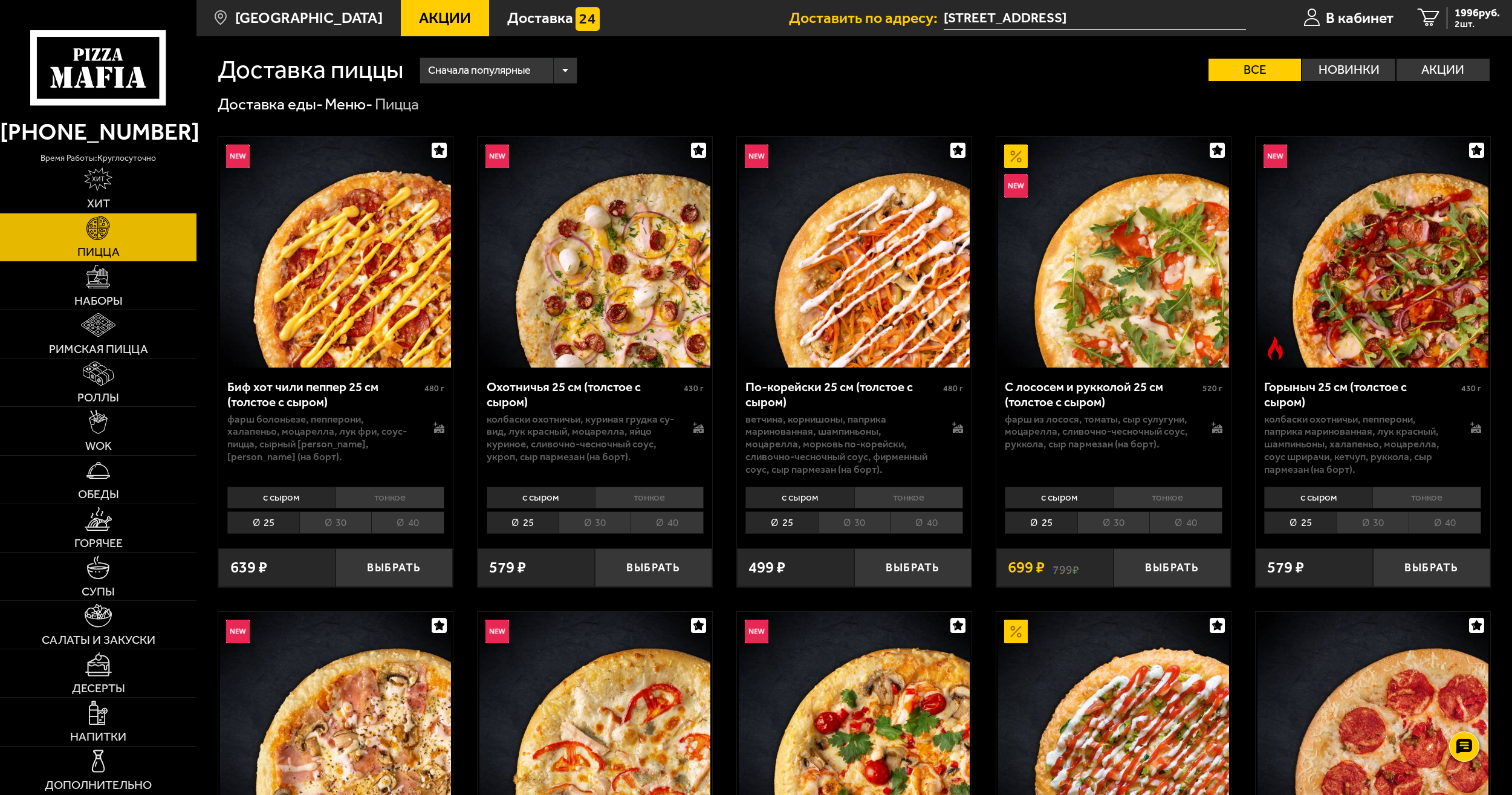
click at [430, 521] on li "40" at bounding box center [407, 522] width 72 height 22
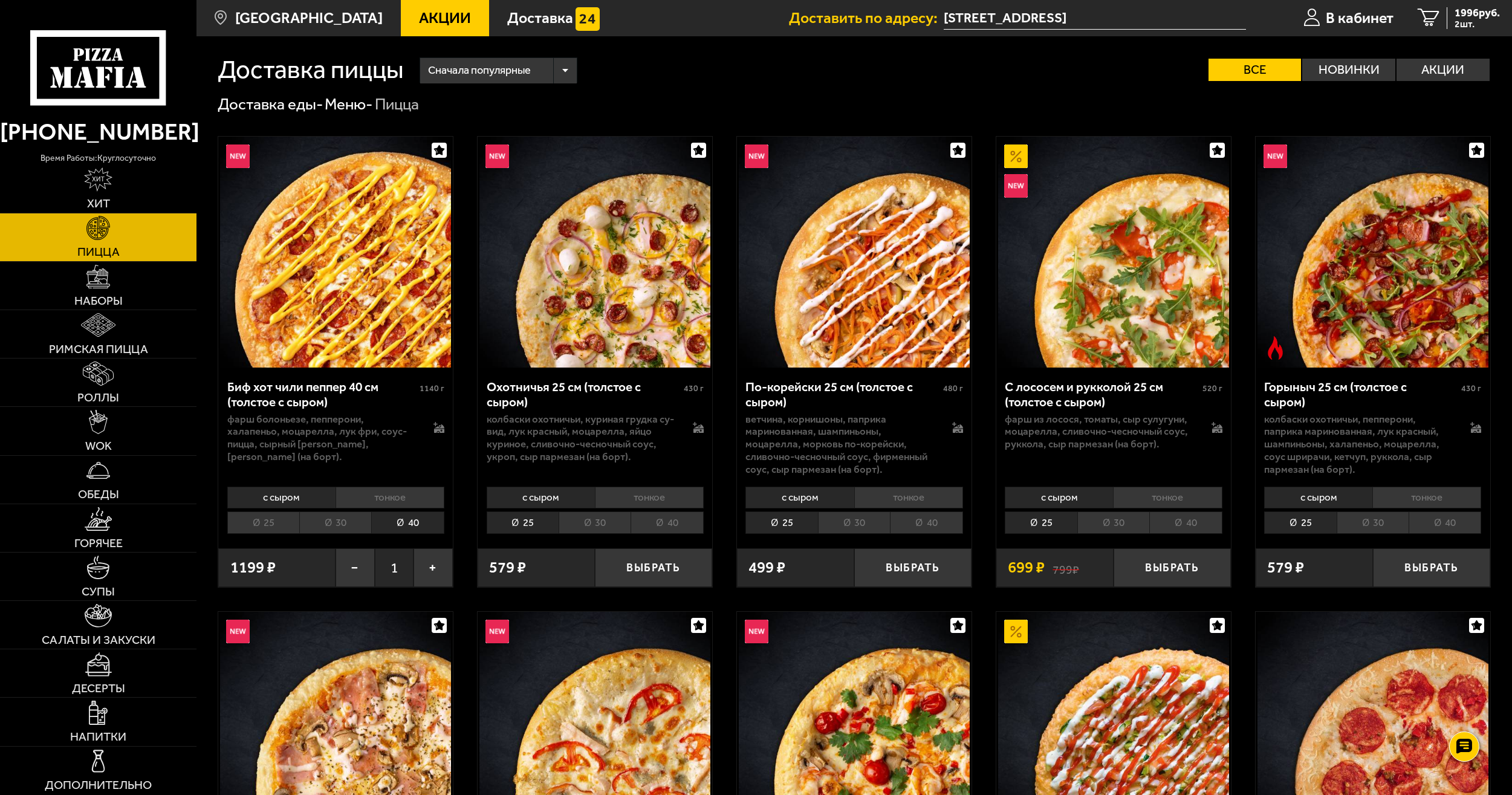
click at [669, 521] on li "40" at bounding box center [667, 522] width 72 height 22
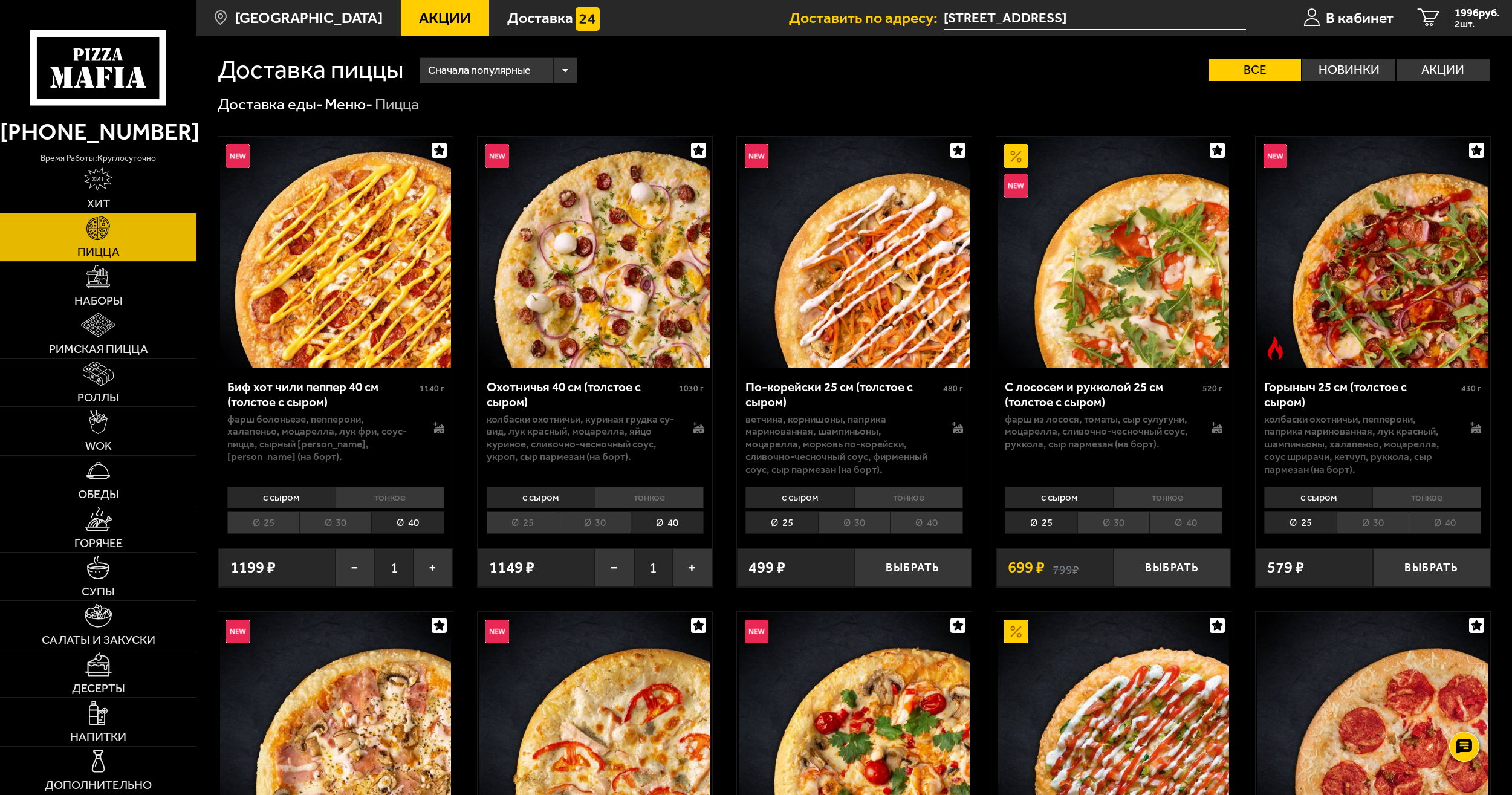
click at [955, 523] on li "40" at bounding box center [926, 522] width 72 height 22
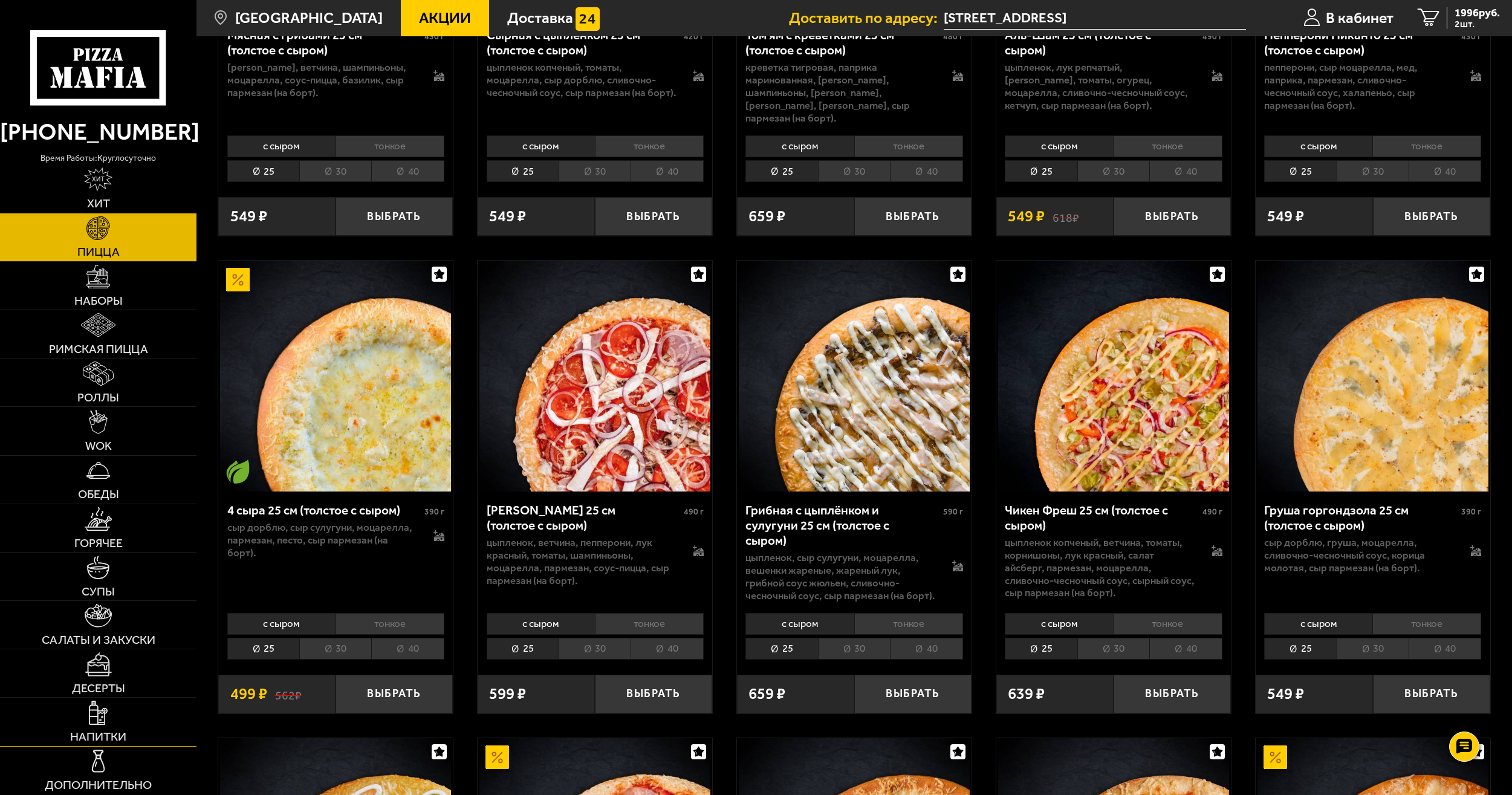
scroll to position [847, 0]
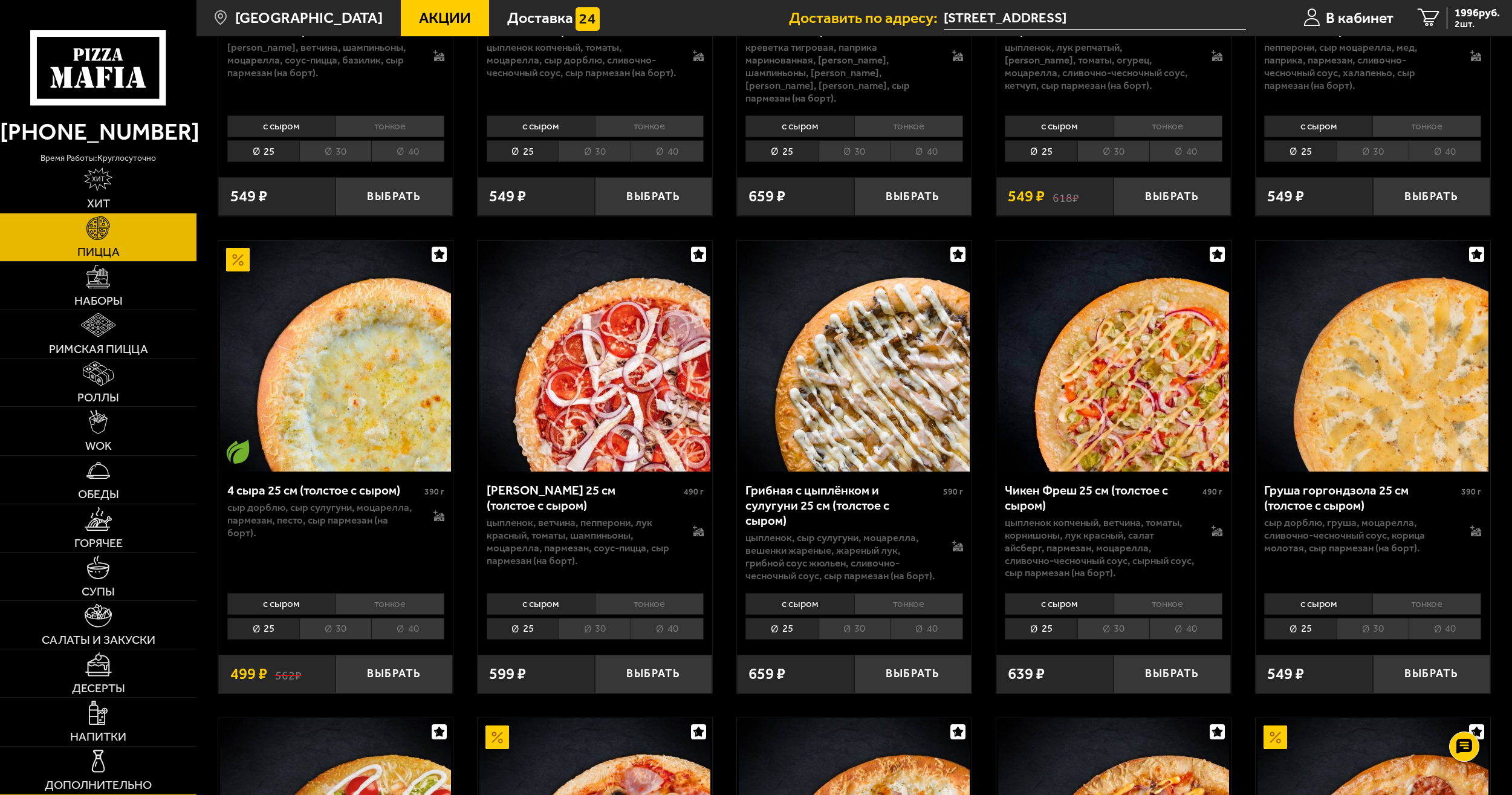
click at [146, 757] on link "Дополнительно" at bounding box center [98, 770] width 197 height 48
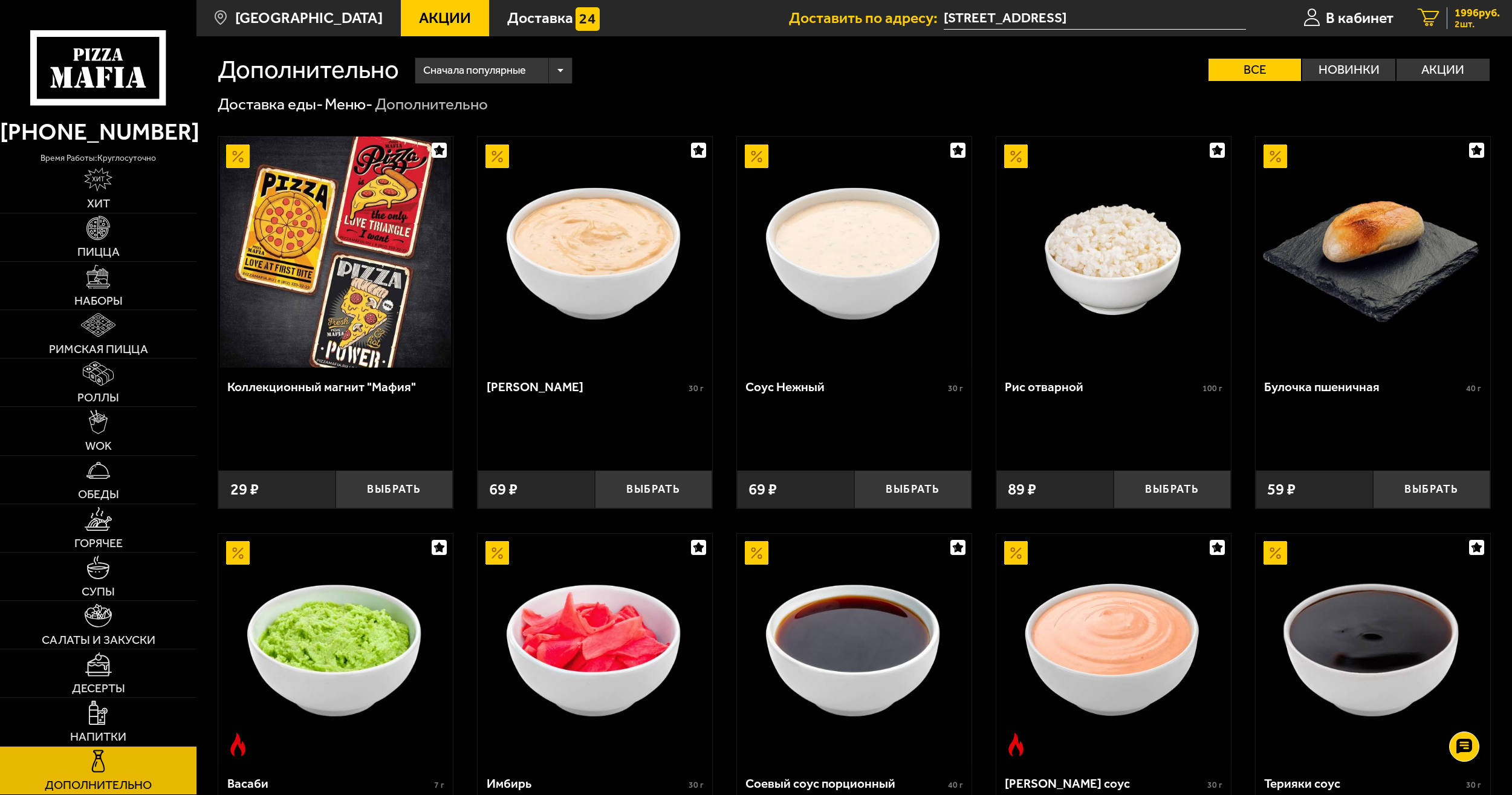
click at [1466, 17] on span "1996 руб." at bounding box center [1477, 13] width 46 height 11
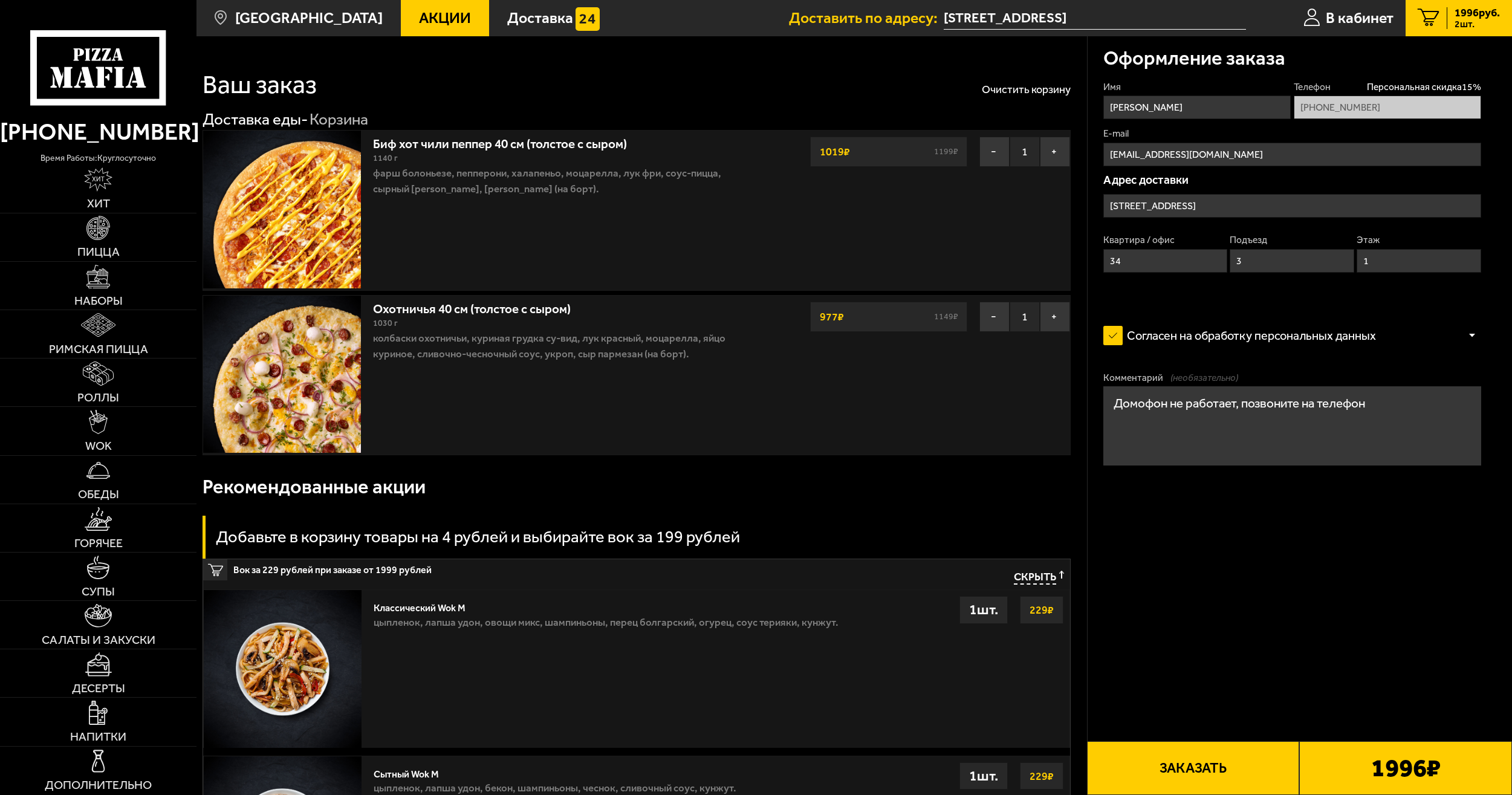
type input "[STREET_ADDRESS]"
click at [1258, 776] on button "Заказать" at bounding box center [1193, 768] width 213 height 54
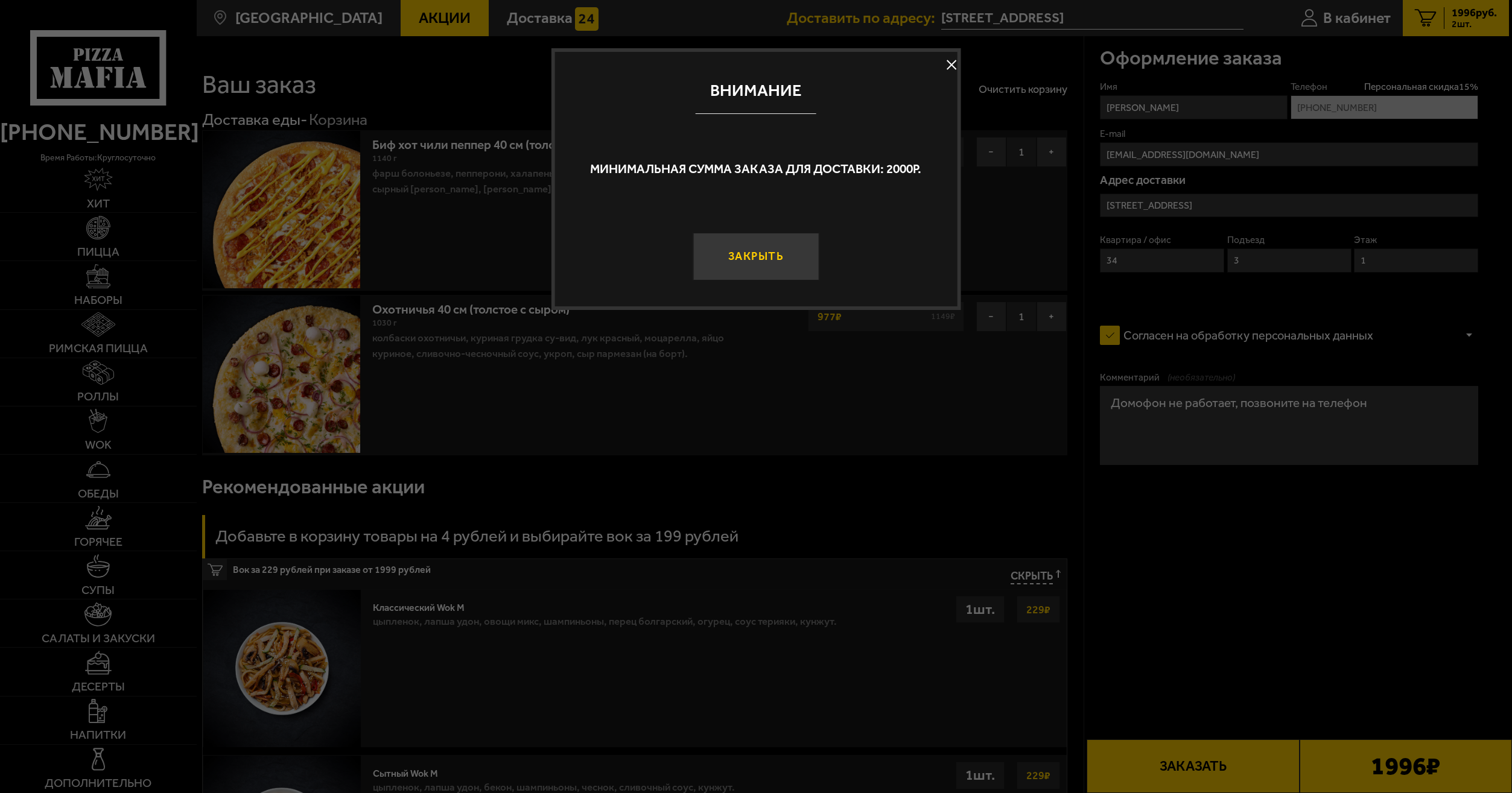
click at [784, 264] on button "Закрыть" at bounding box center [756, 256] width 126 height 47
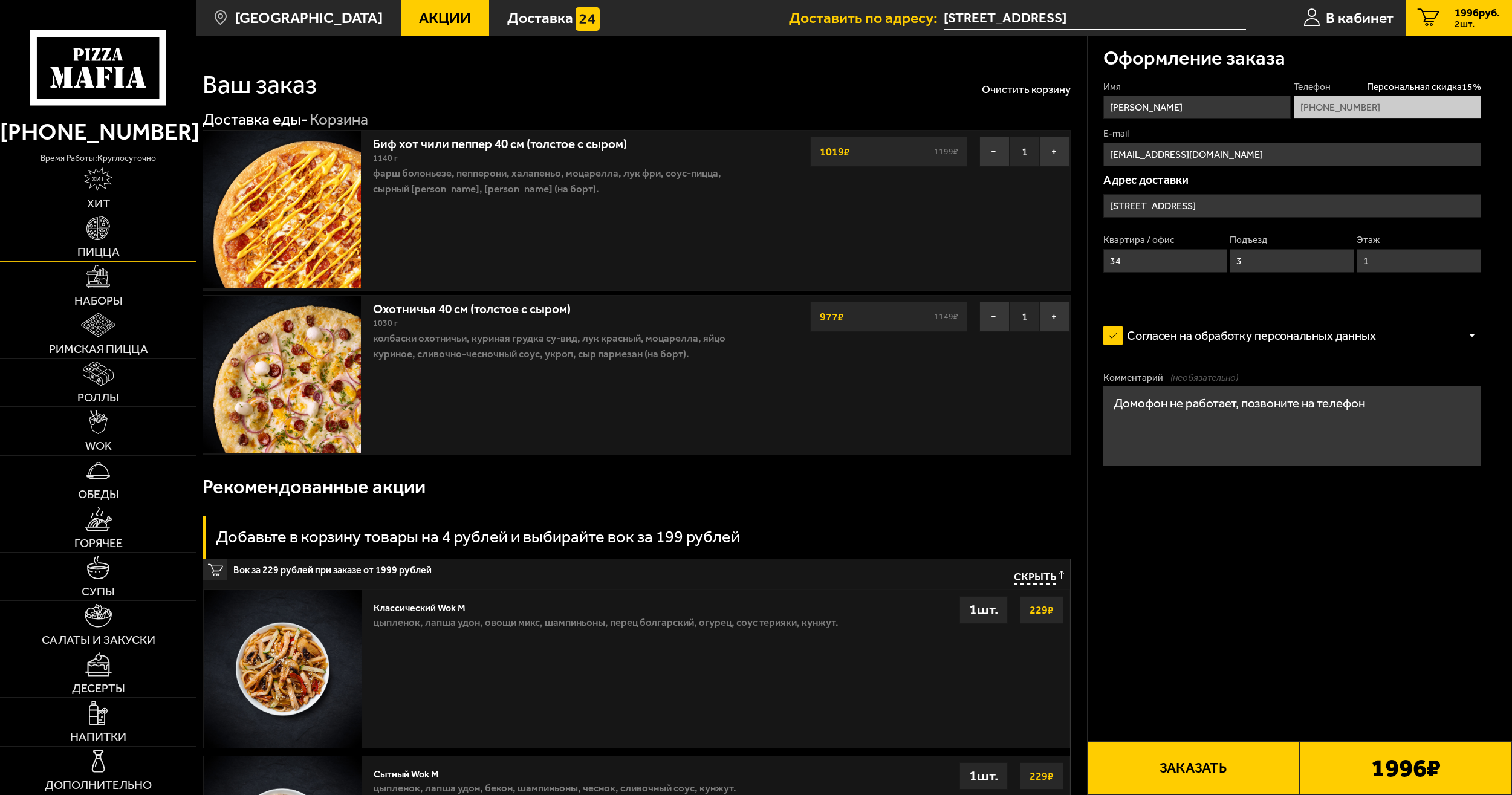
click at [130, 247] on link "Пицца" at bounding box center [98, 237] width 197 height 48
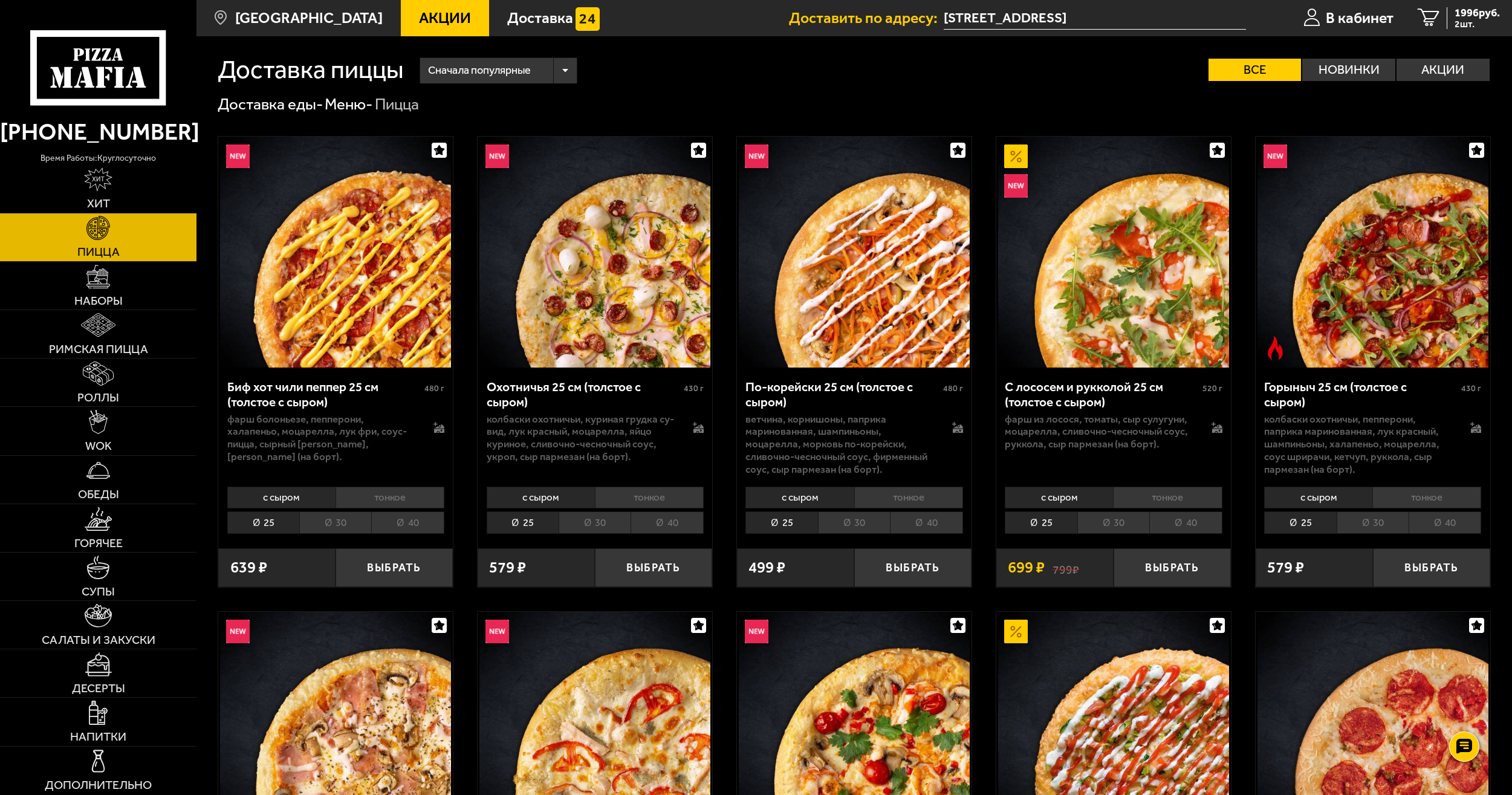
click at [1199, 520] on li "40" at bounding box center [1186, 522] width 72 height 22
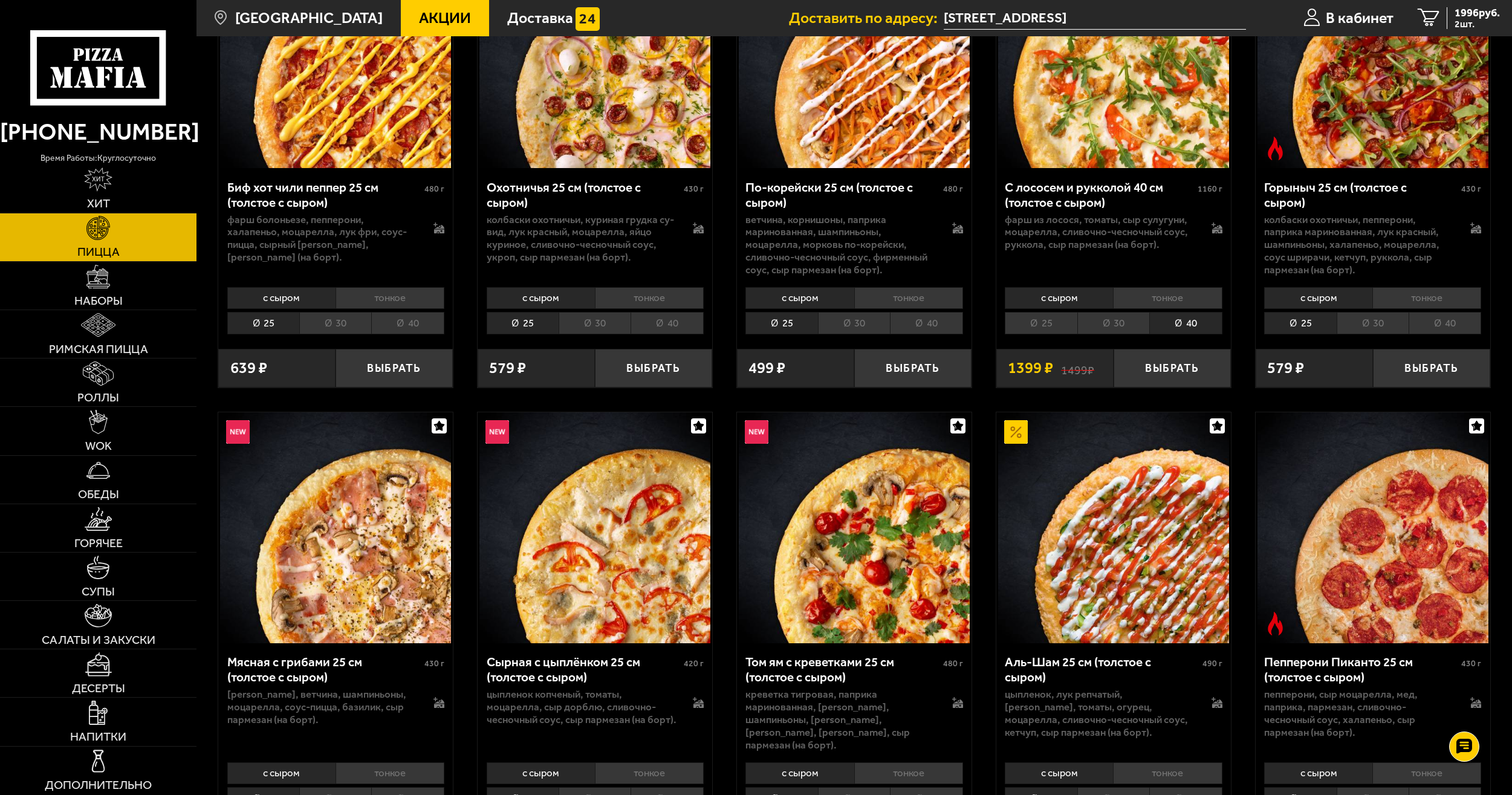
scroll to position [181, 0]
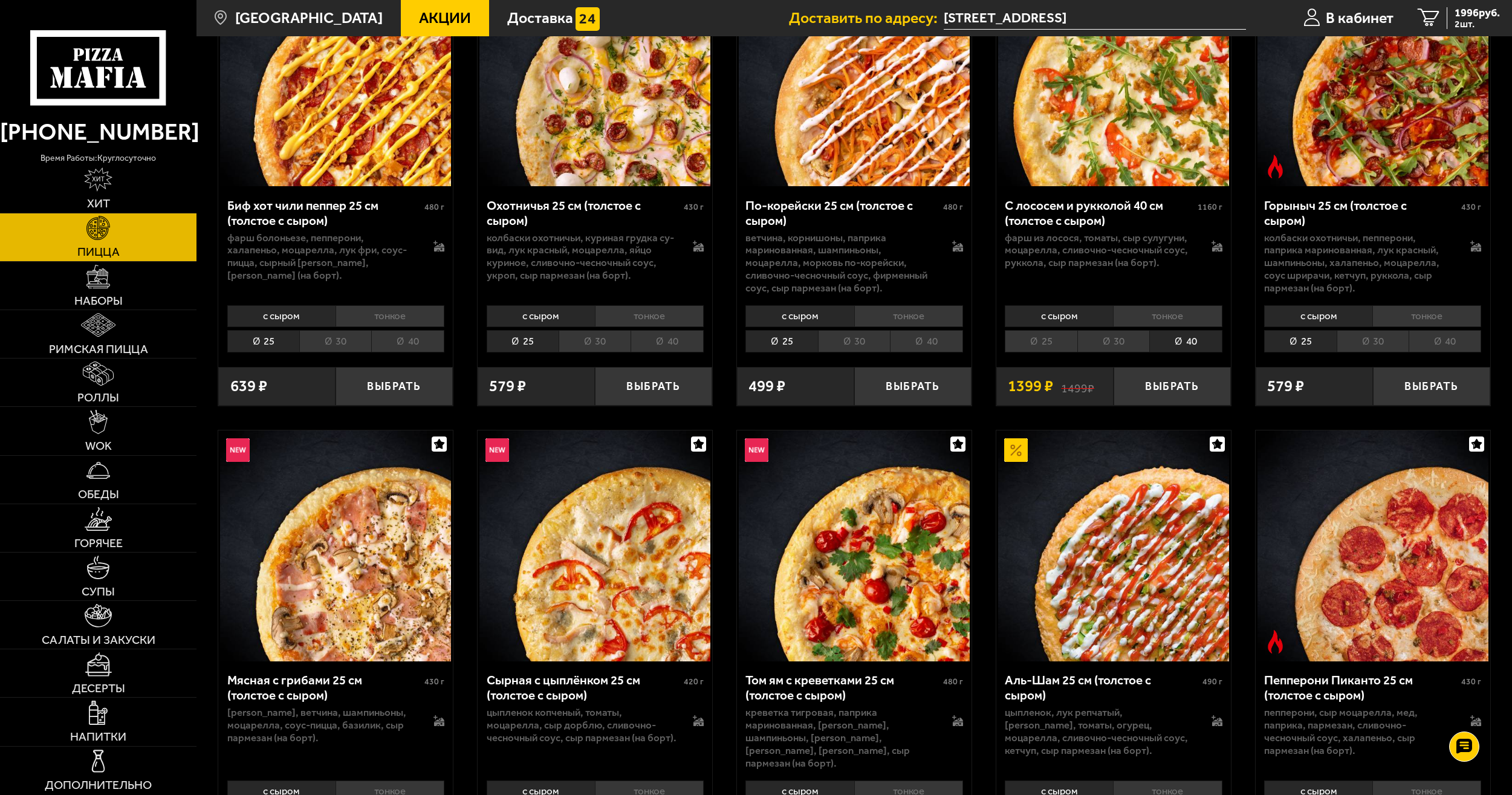
click at [1453, 339] on li "40" at bounding box center [1445, 341] width 72 height 22
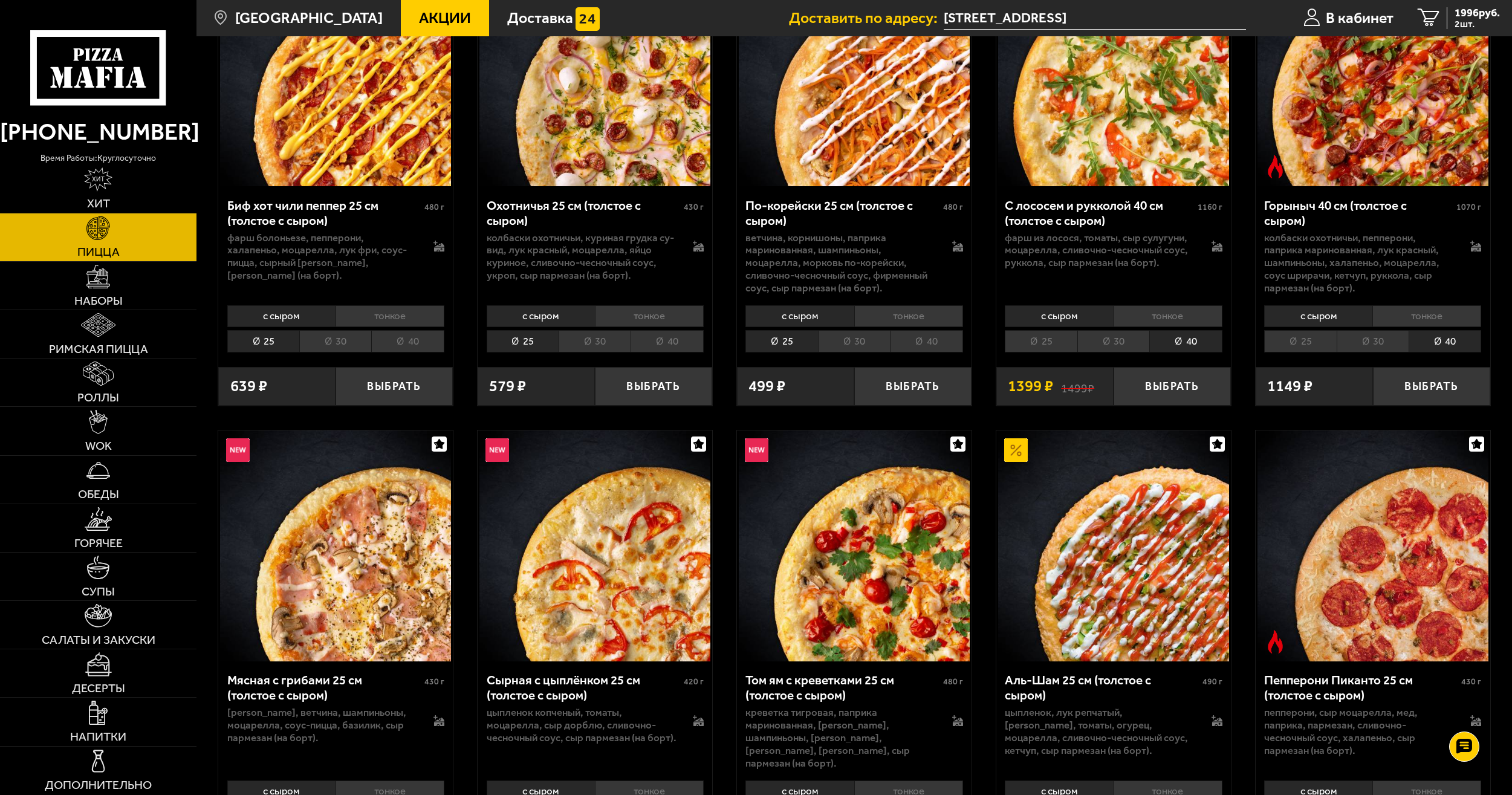
click at [1453, 339] on li "40" at bounding box center [1445, 341] width 72 height 22
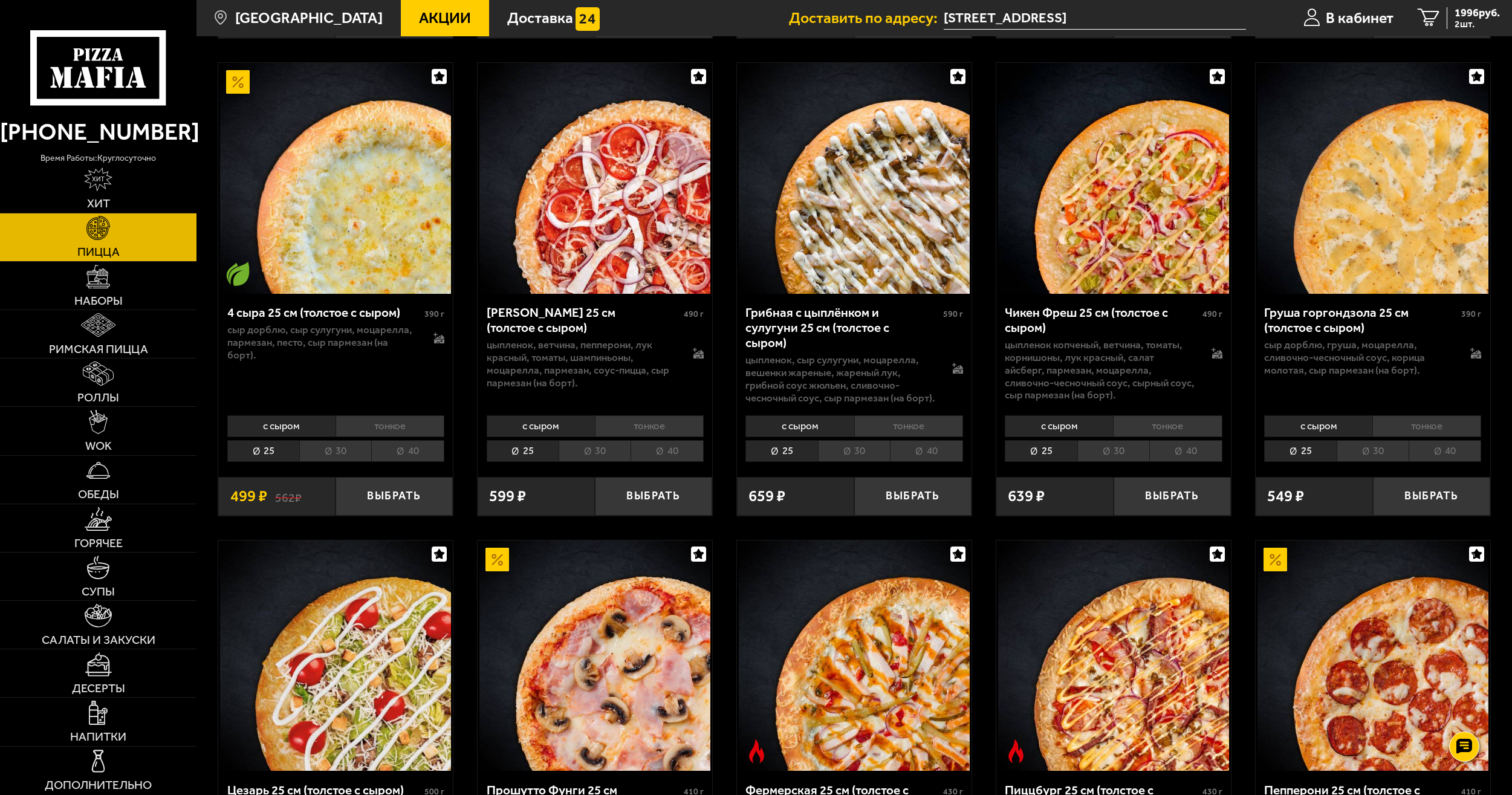
scroll to position [1028, 0]
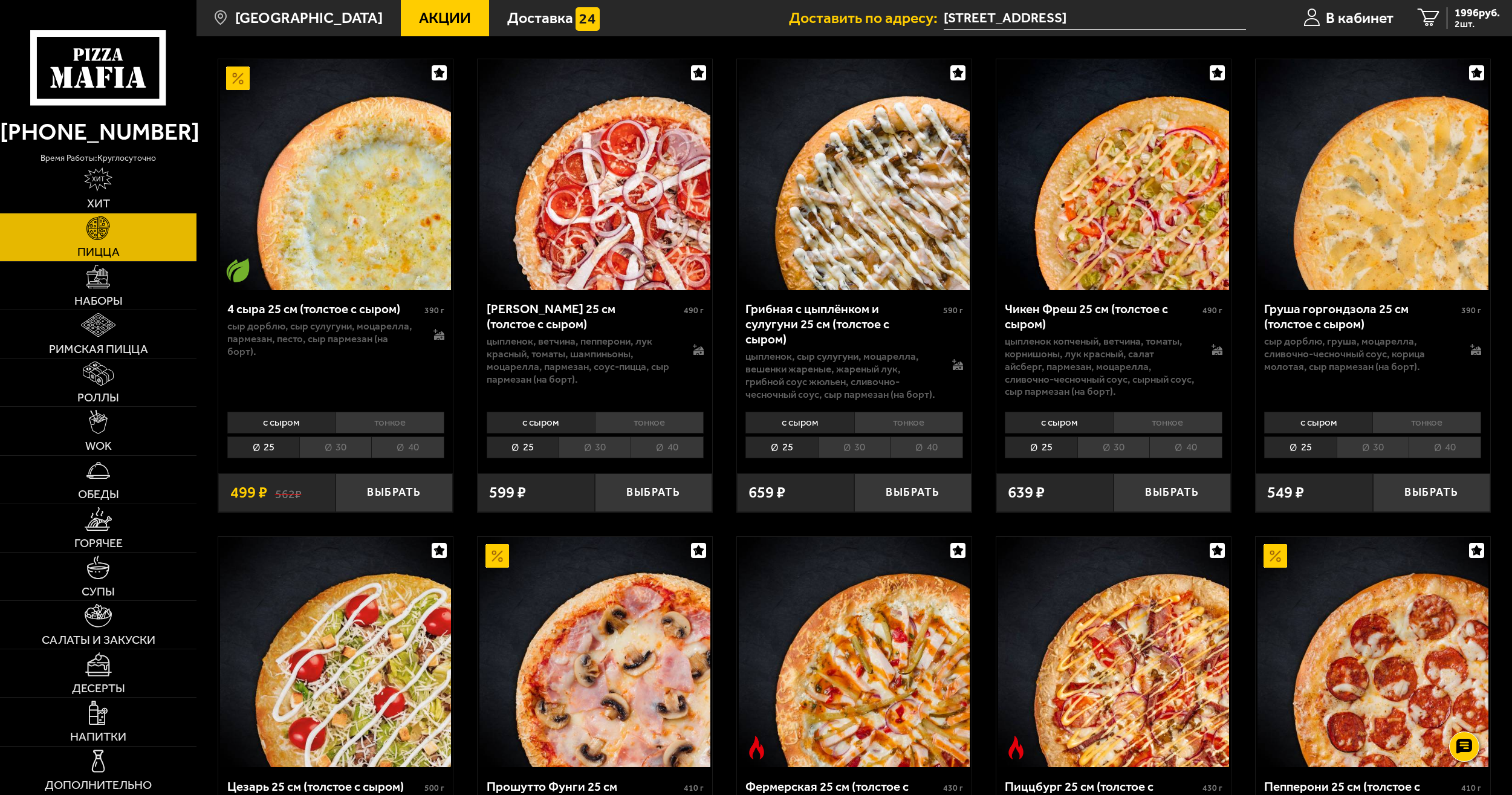
click at [1157, 441] on li "40" at bounding box center [1186, 448] width 72 height 22
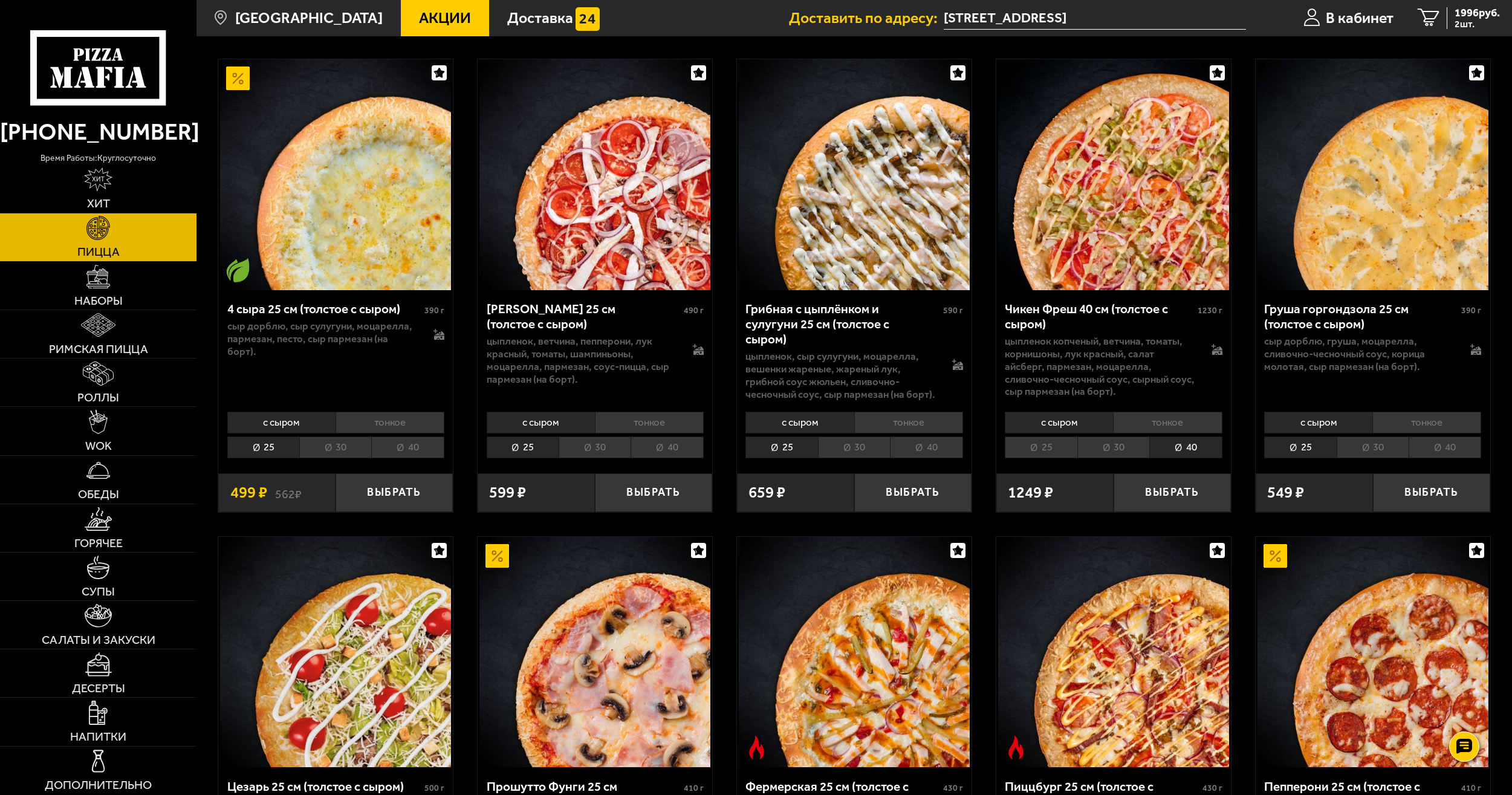
click at [1170, 442] on li "40" at bounding box center [1186, 448] width 72 height 22
click at [1190, 491] on button "Выбрать" at bounding box center [1172, 493] width 117 height 39
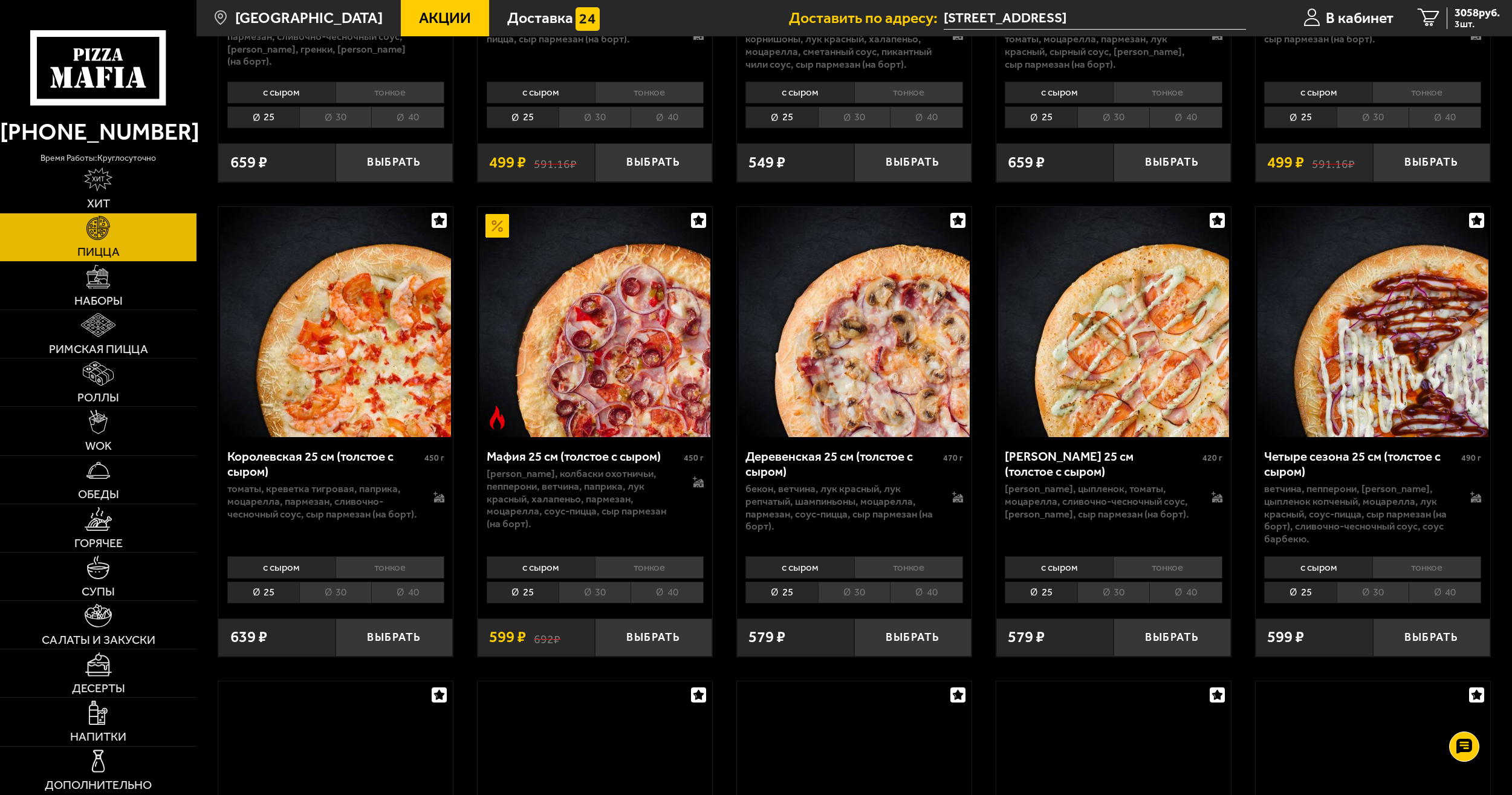
scroll to position [1874, 0]
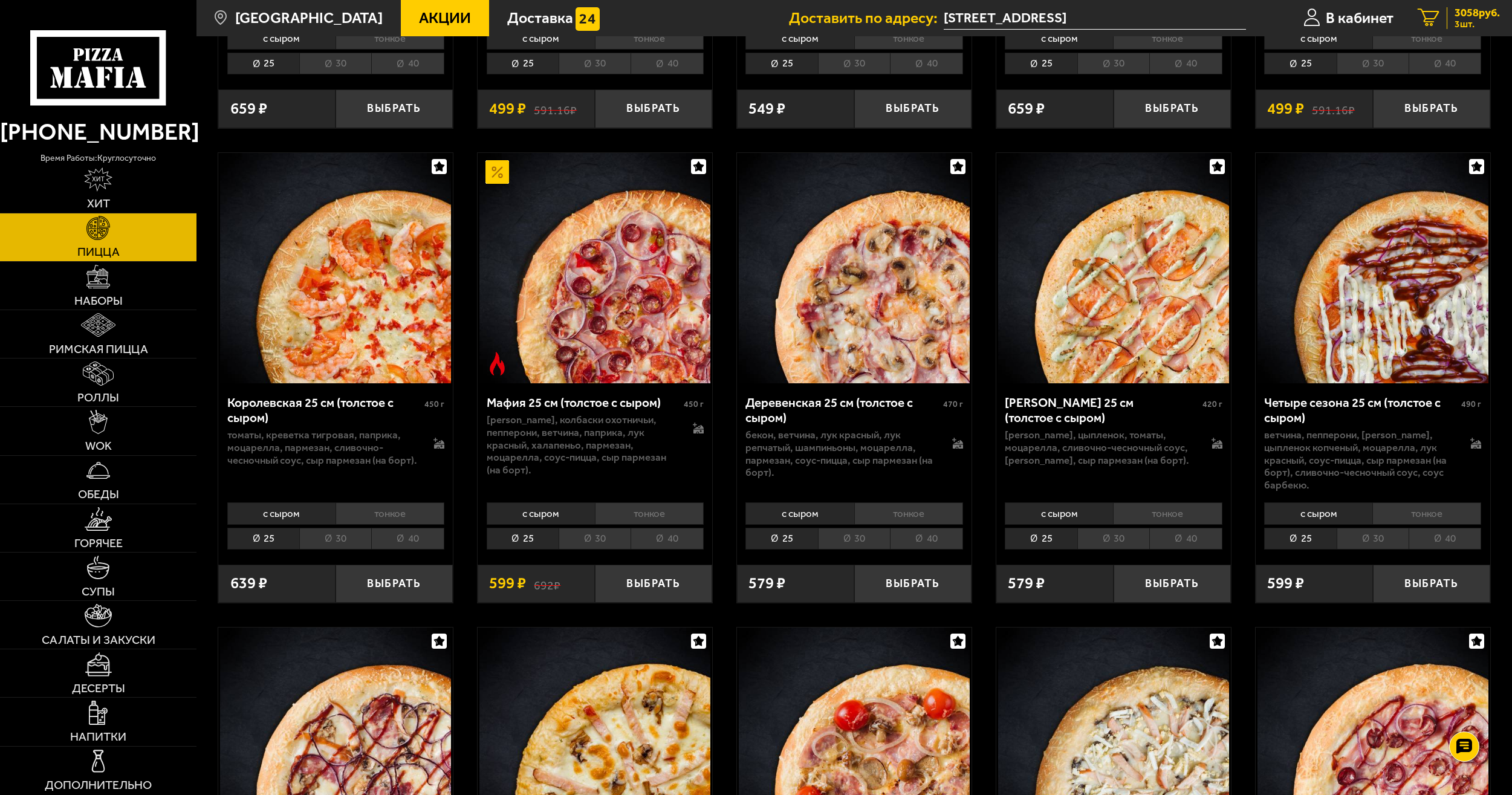
click at [1470, 19] on span "3 шт." at bounding box center [1477, 24] width 46 height 10
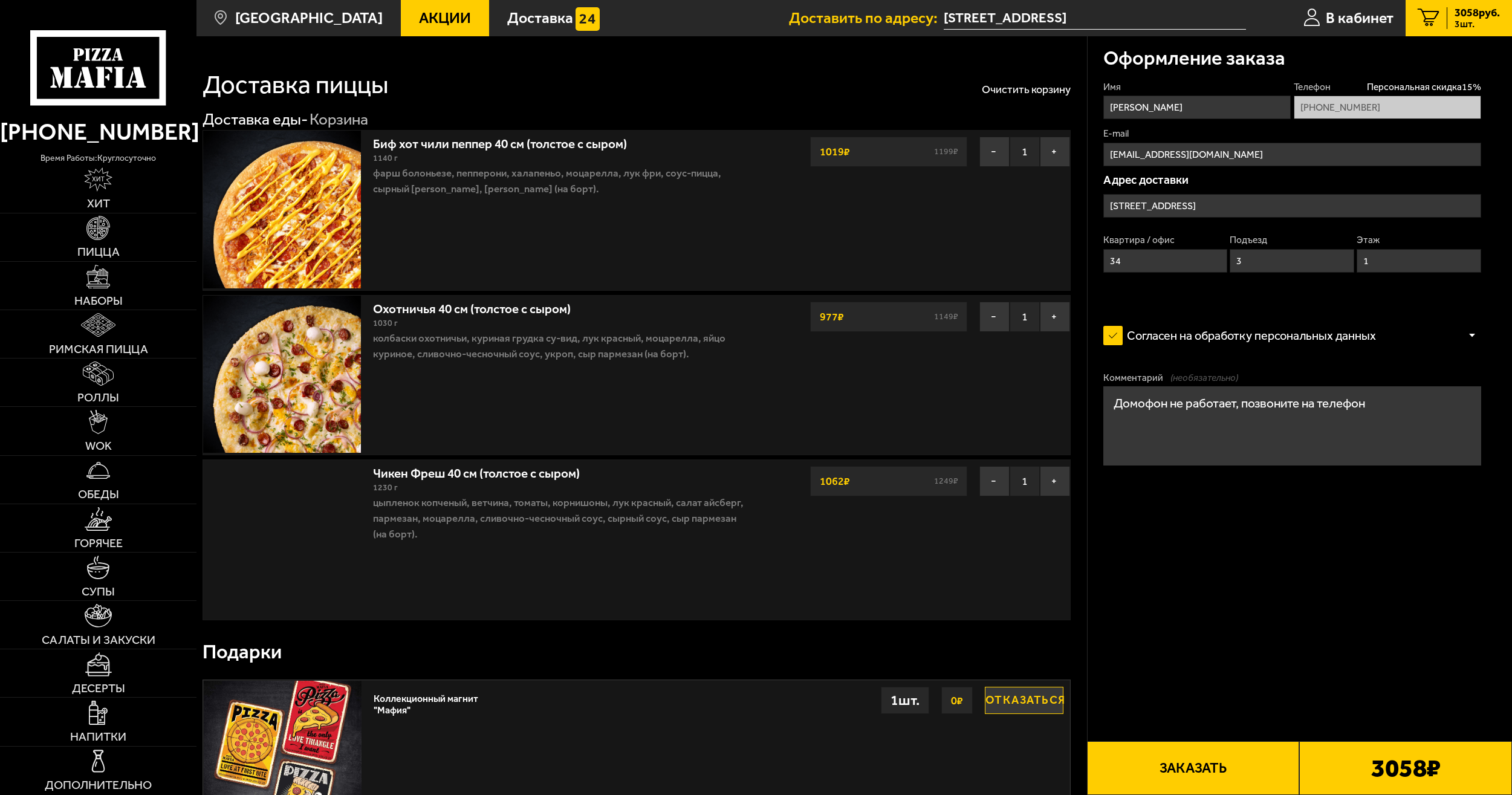
type input "[STREET_ADDRESS]"
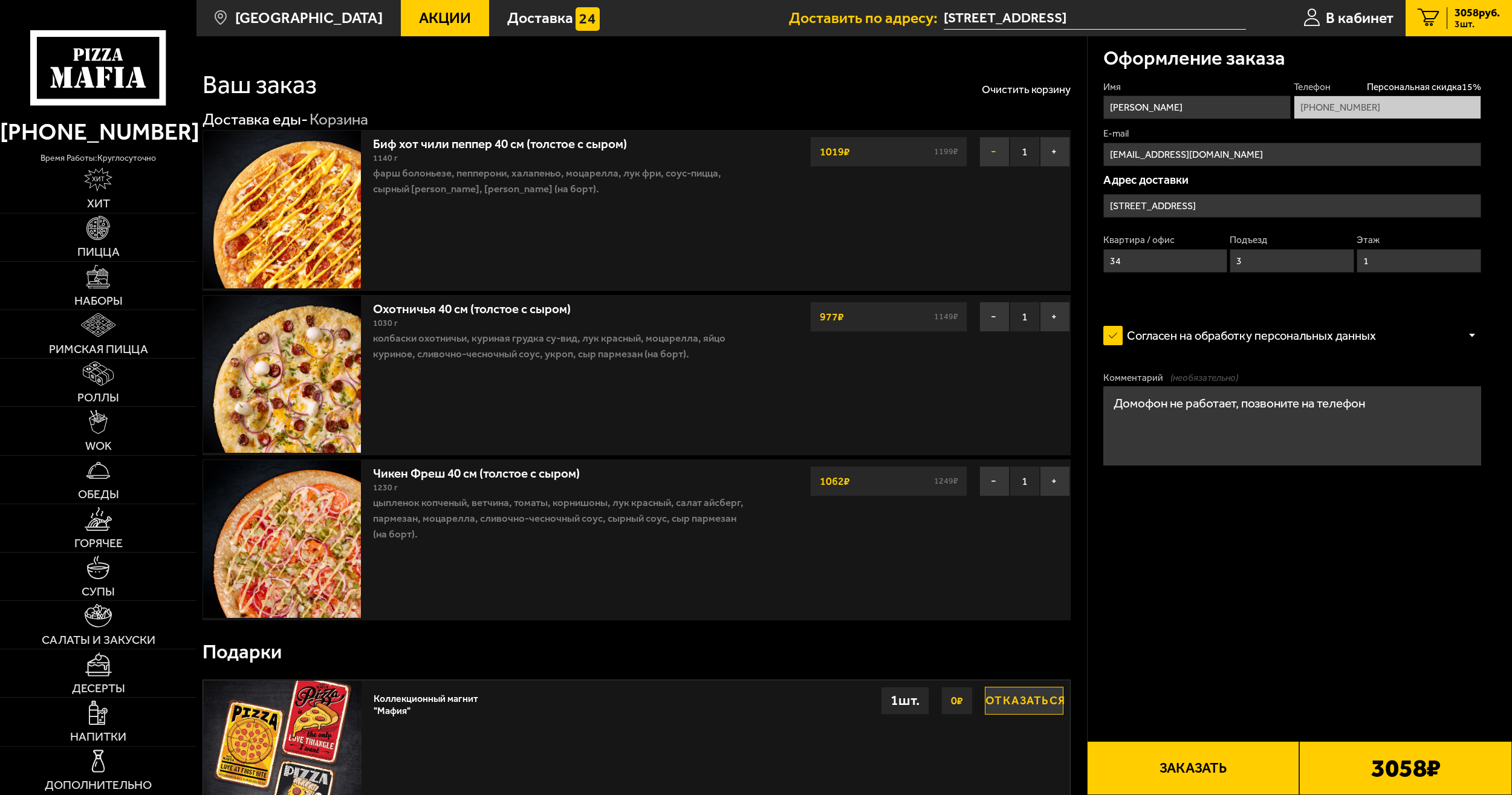
click at [993, 159] on button "−" at bounding box center [995, 152] width 30 height 30
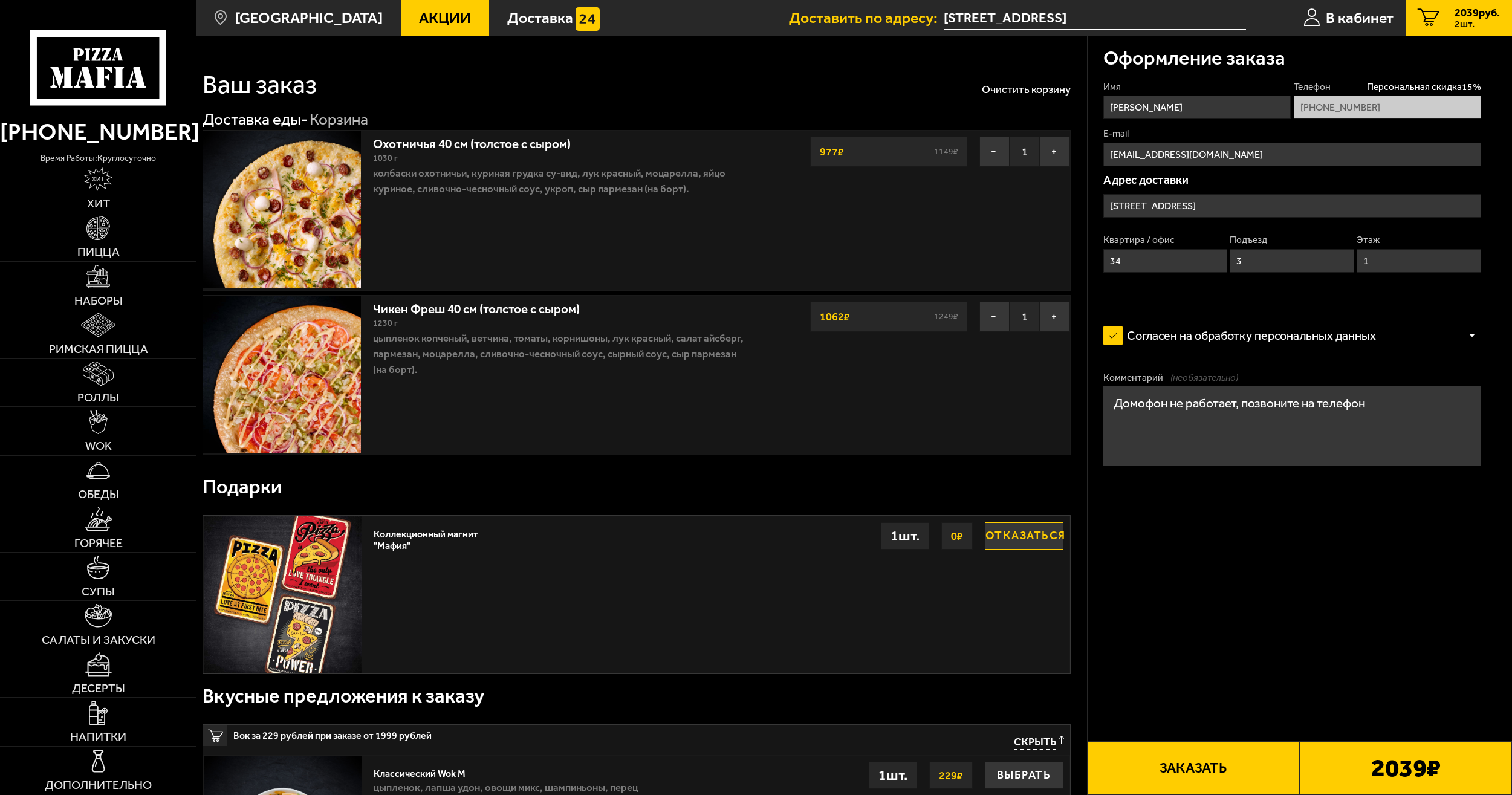
click at [1178, 772] on button "Заказать" at bounding box center [1193, 768] width 213 height 54
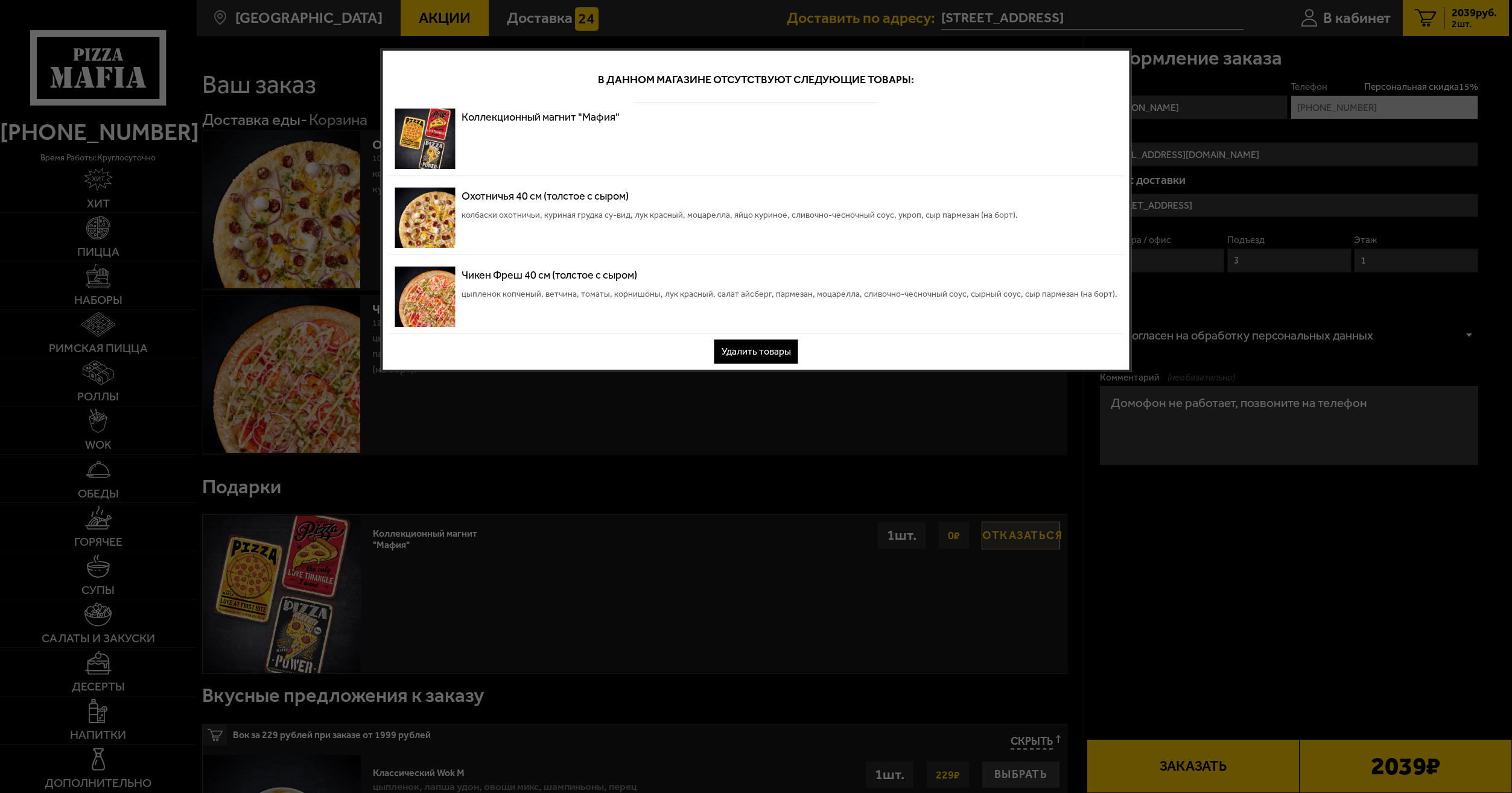
click at [742, 416] on div at bounding box center [756, 396] width 1512 height 793
click at [742, 414] on div at bounding box center [756, 396] width 1512 height 793
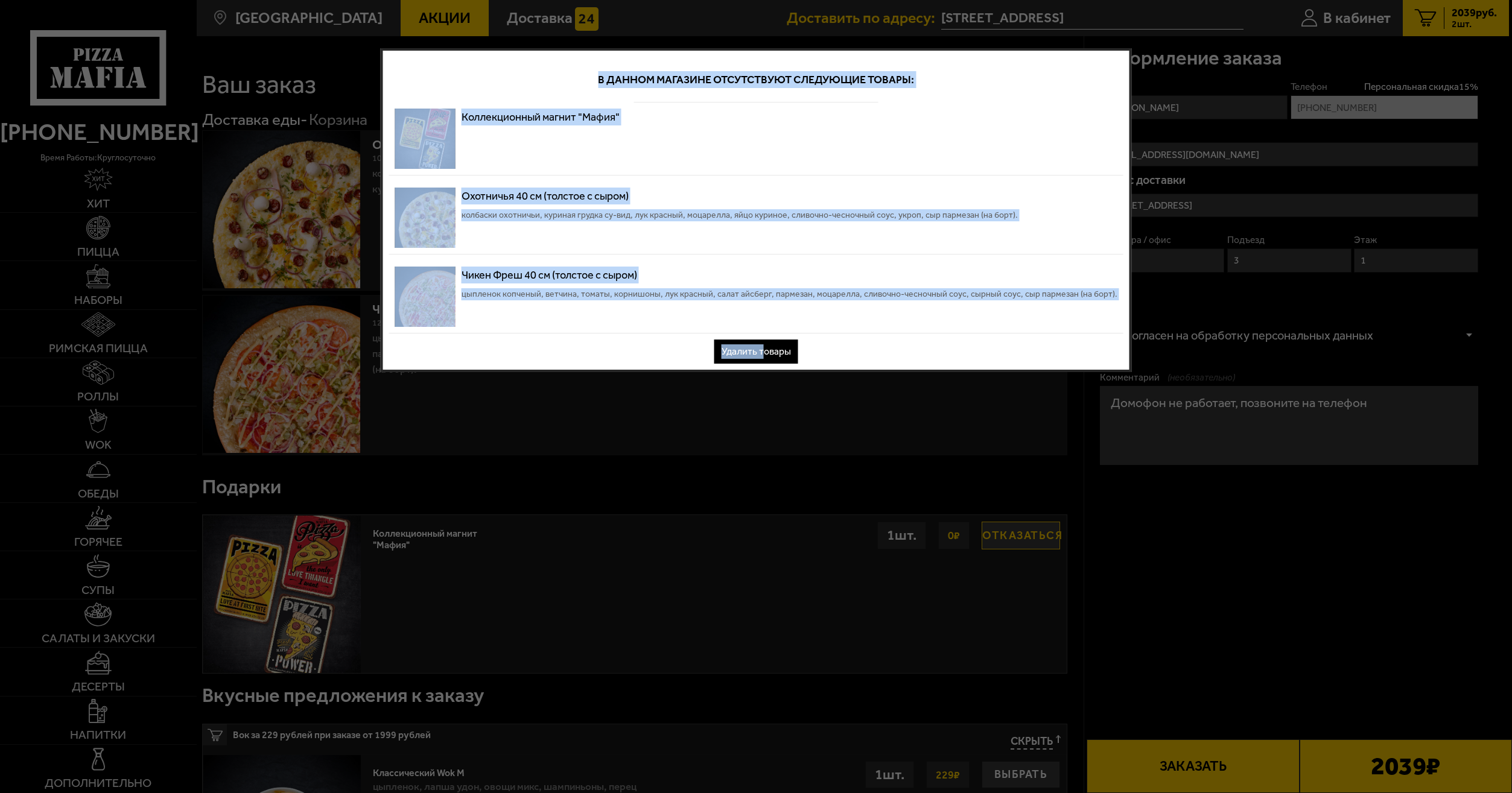
click at [726, 436] on div at bounding box center [756, 396] width 1512 height 793
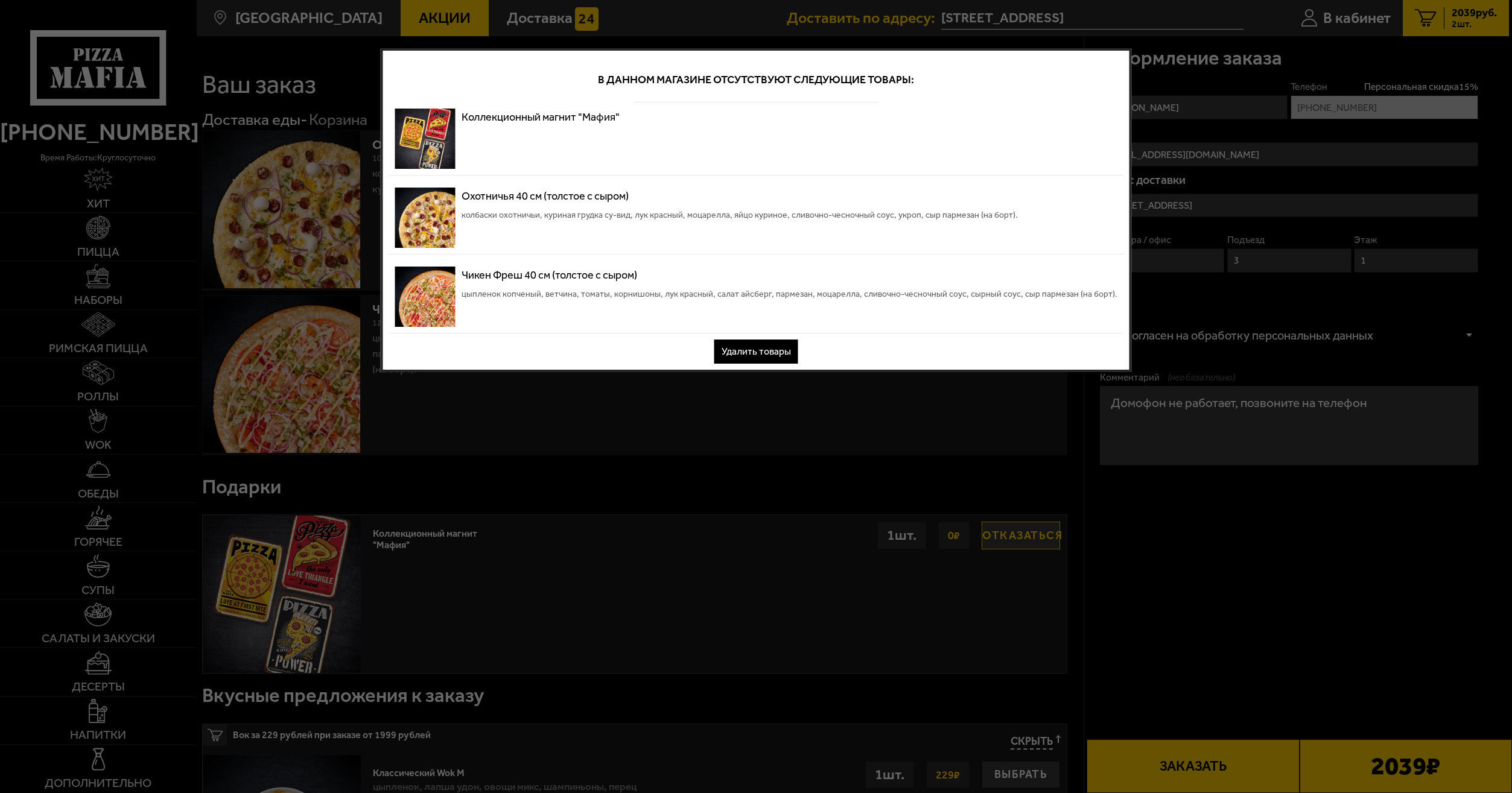
click at [760, 372] on div at bounding box center [756, 396] width 1512 height 793
click at [766, 344] on button "Удалить товары" at bounding box center [756, 351] width 84 height 24
